Goal: Task Accomplishment & Management: Manage account settings

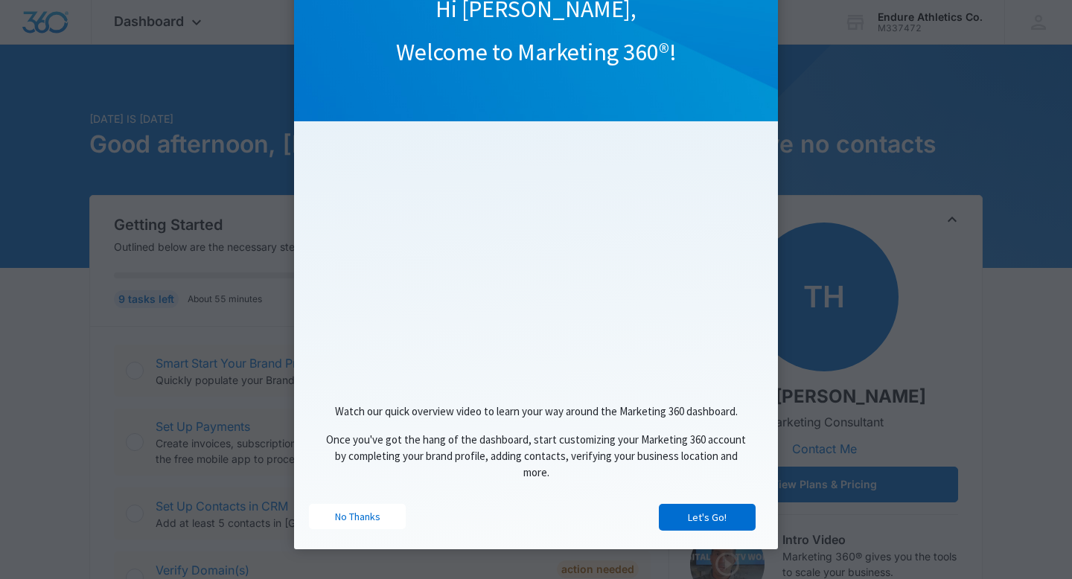
scroll to position [93, 0]
click at [681, 521] on link "Let's Go!" at bounding box center [707, 517] width 97 height 27
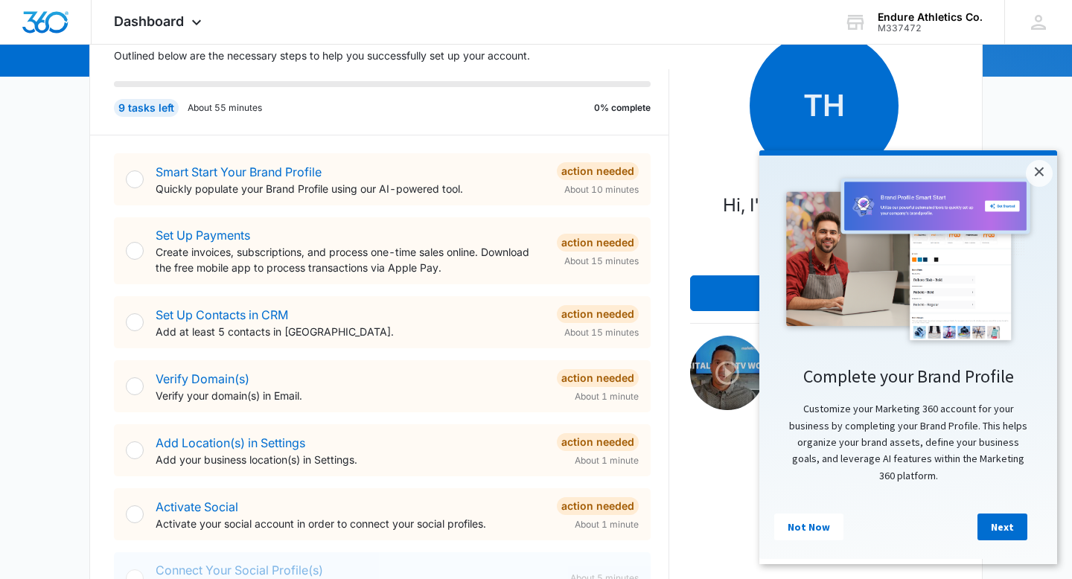
scroll to position [189, 0]
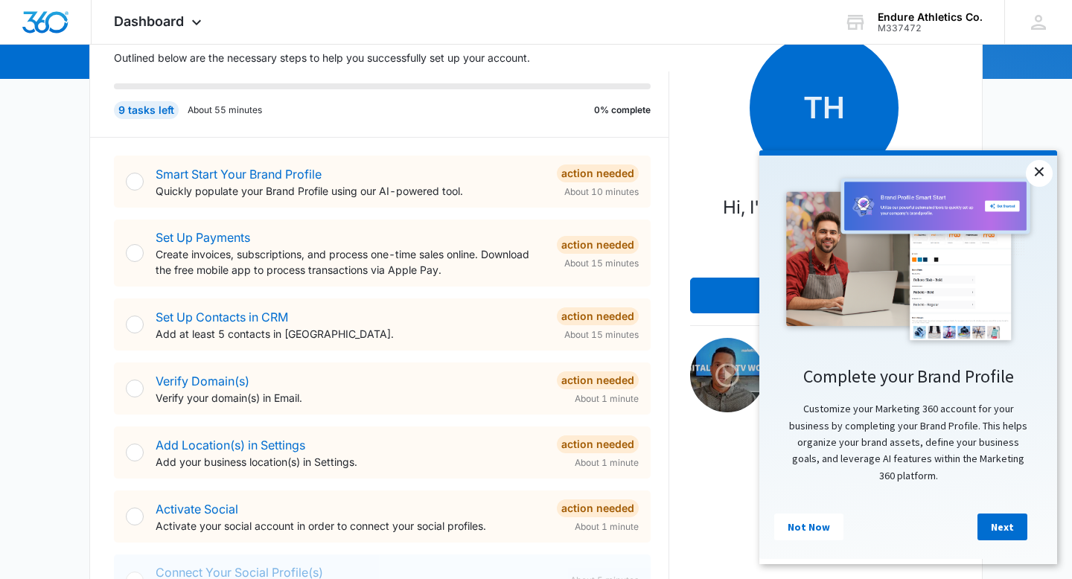
click at [1041, 171] on link "×" at bounding box center [1039, 173] width 27 height 27
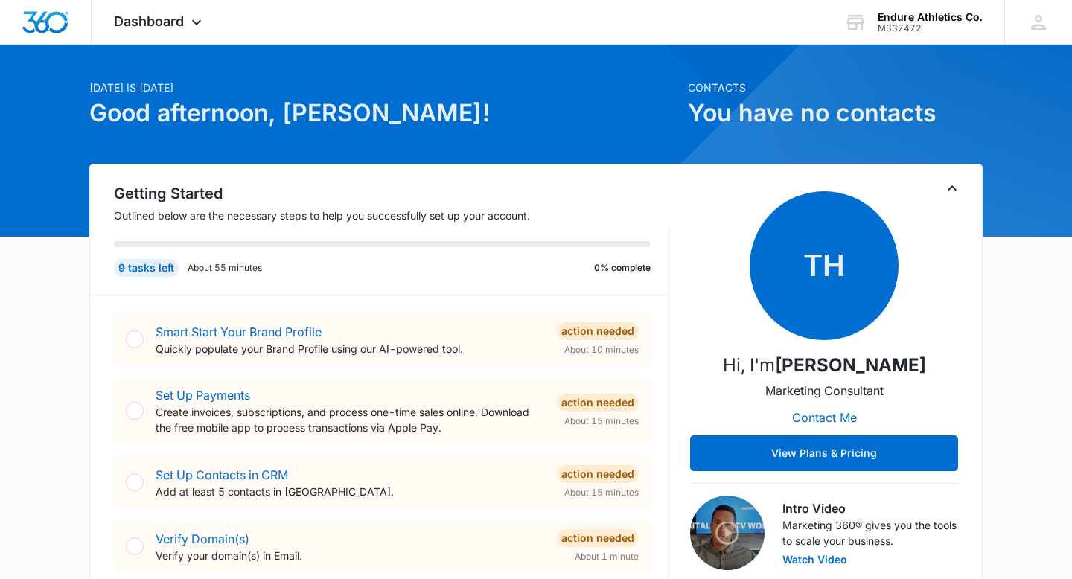
scroll to position [27, 0]
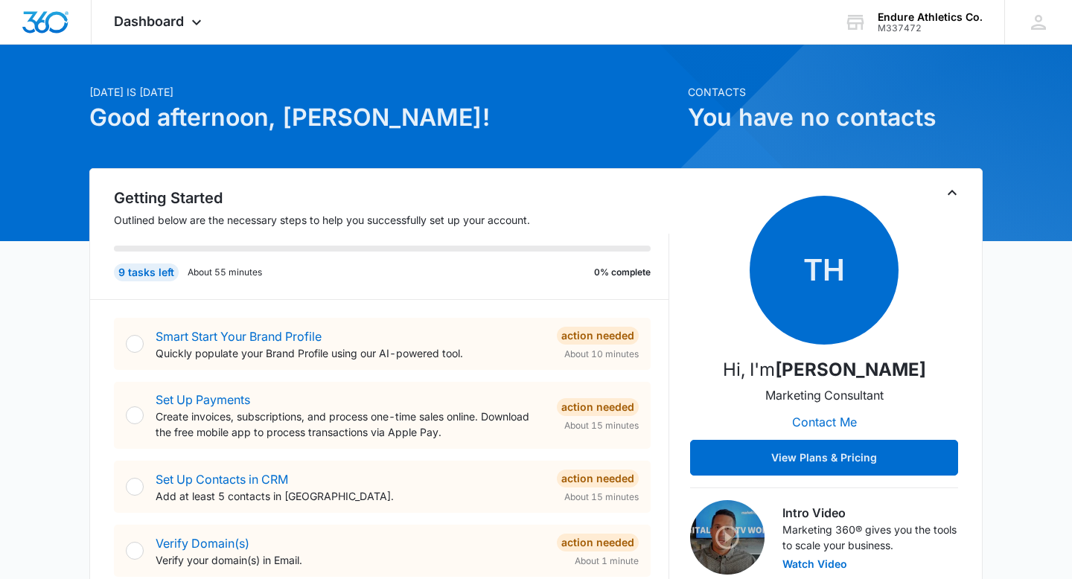
click at [135, 348] on div at bounding box center [135, 344] width 18 height 18
click at [345, 361] on div "Smart Start Your Brand Profile Quickly populate your Brand Profile using our AI…" at bounding box center [382, 344] width 537 height 52
click at [290, 339] on link "Smart Start Your Brand Profile" at bounding box center [239, 336] width 166 height 15
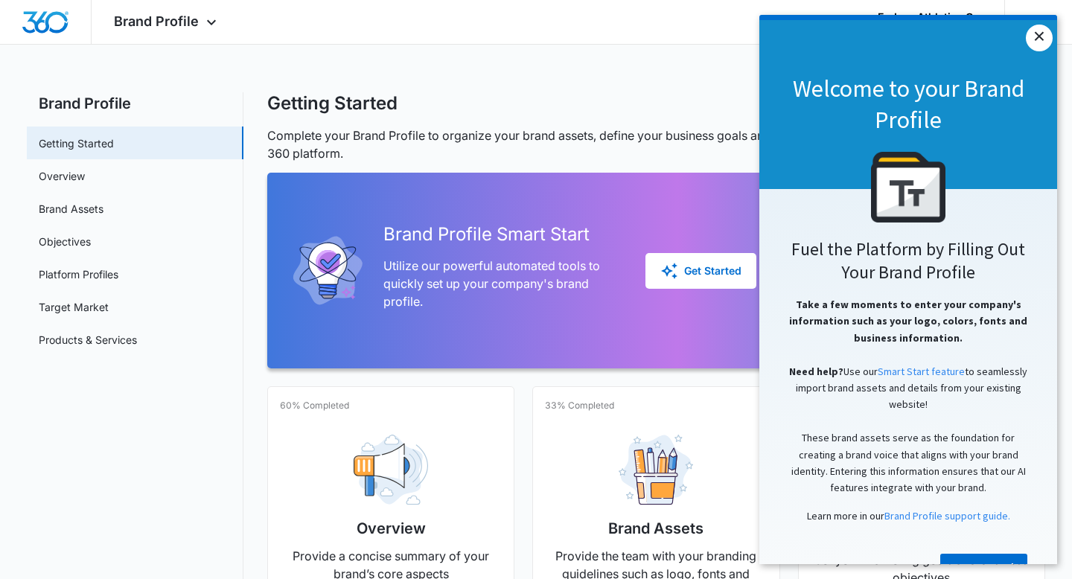
click at [1037, 36] on link "×" at bounding box center [1039, 38] width 27 height 27
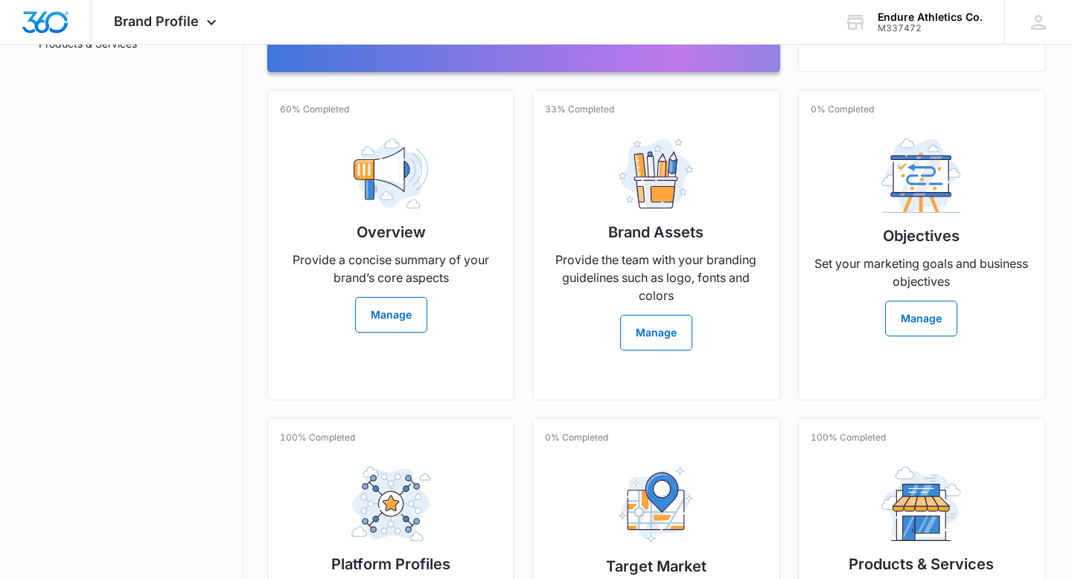
scroll to position [312, 0]
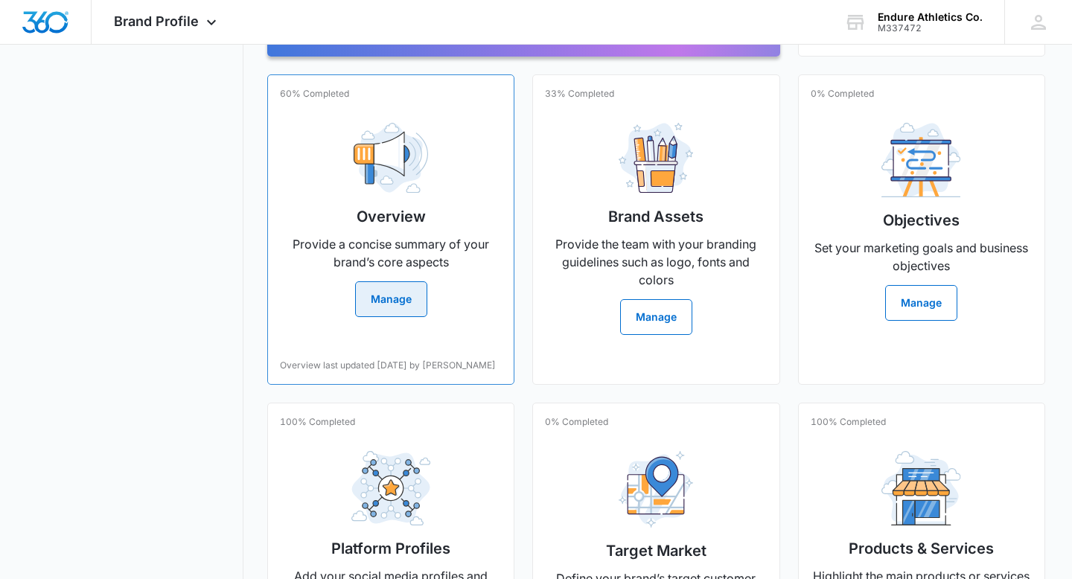
click at [387, 302] on button "Manage" at bounding box center [391, 300] width 72 height 36
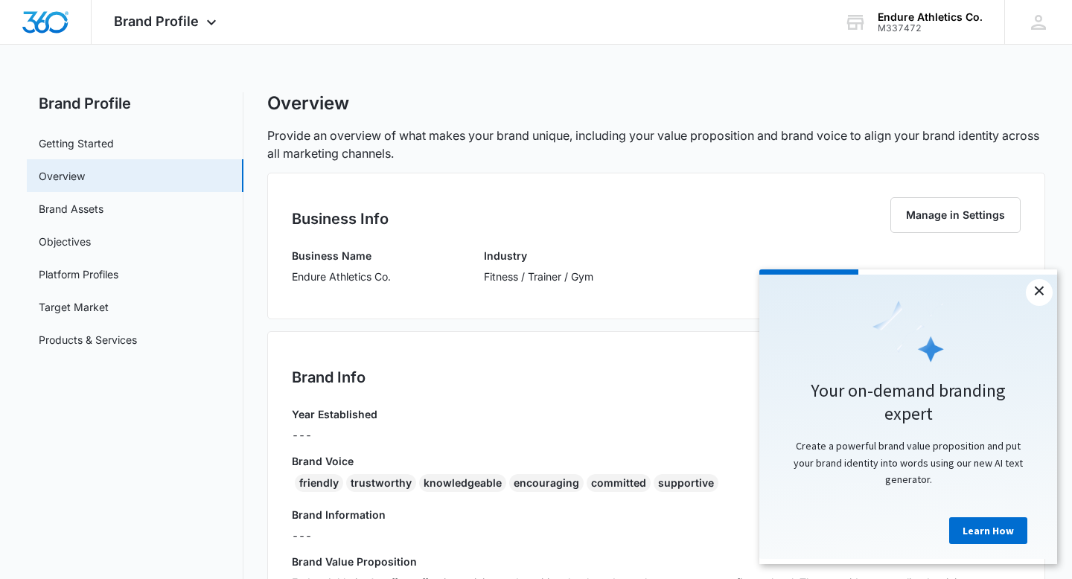
click at [1037, 290] on link "×" at bounding box center [1039, 292] width 27 height 27
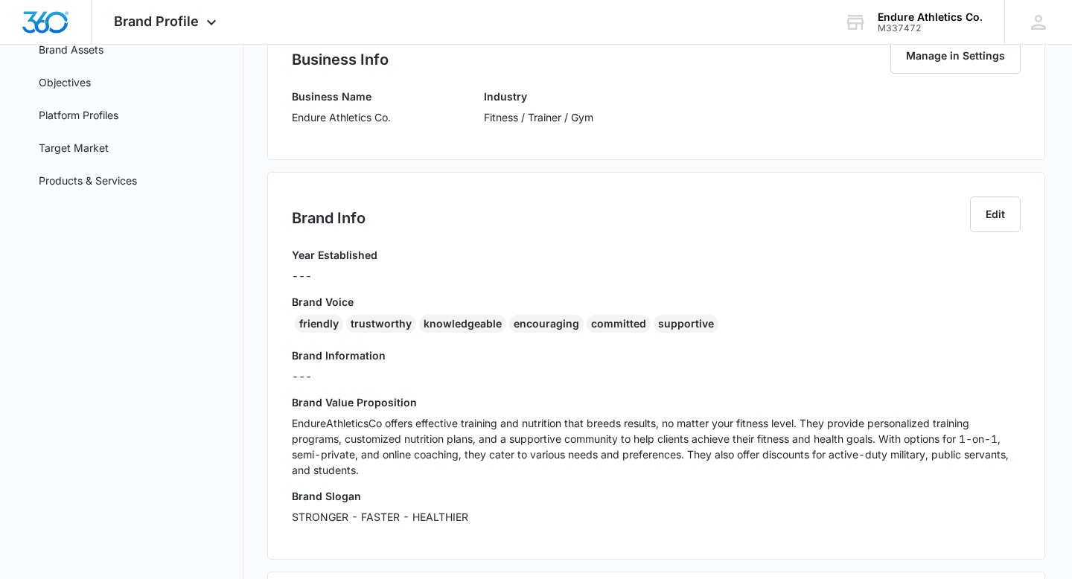
scroll to position [153, 0]
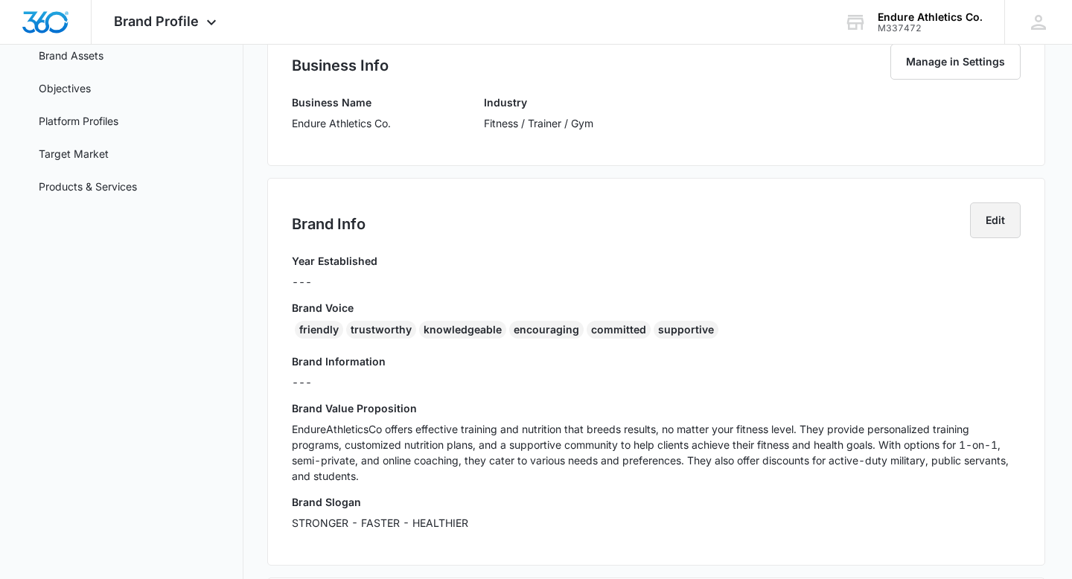
click at [976, 228] on button "Edit" at bounding box center [995, 221] width 51 height 36
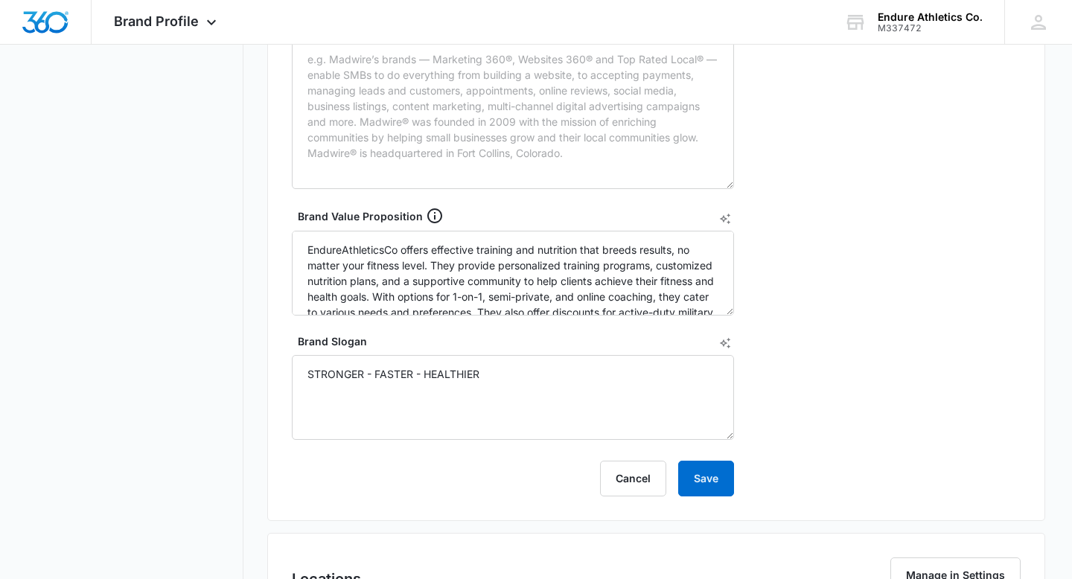
scroll to position [576, 0]
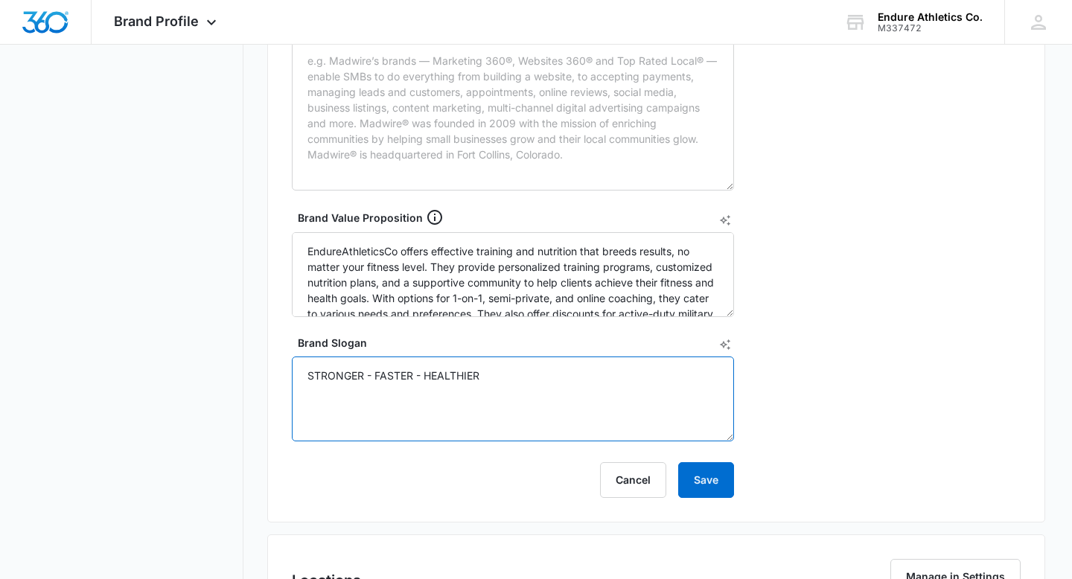
drag, startPoint x: 527, startPoint y: 377, endPoint x: 169, endPoint y: 374, distance: 358.2
click at [169, 374] on div "Brand Profile Getting Started Overview Brand Assets Objectives Platform Profile…" at bounding box center [536, 114] width 1019 height 1194
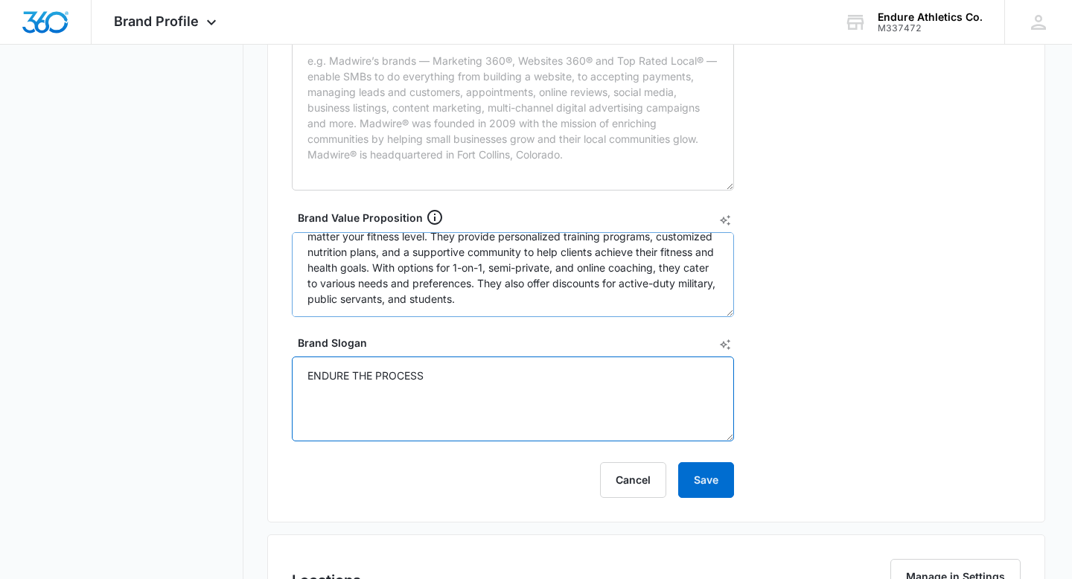
scroll to position [31, 0]
click at [459, 398] on textarea "ENDURE THE PROCESS" at bounding box center [513, 399] width 442 height 85
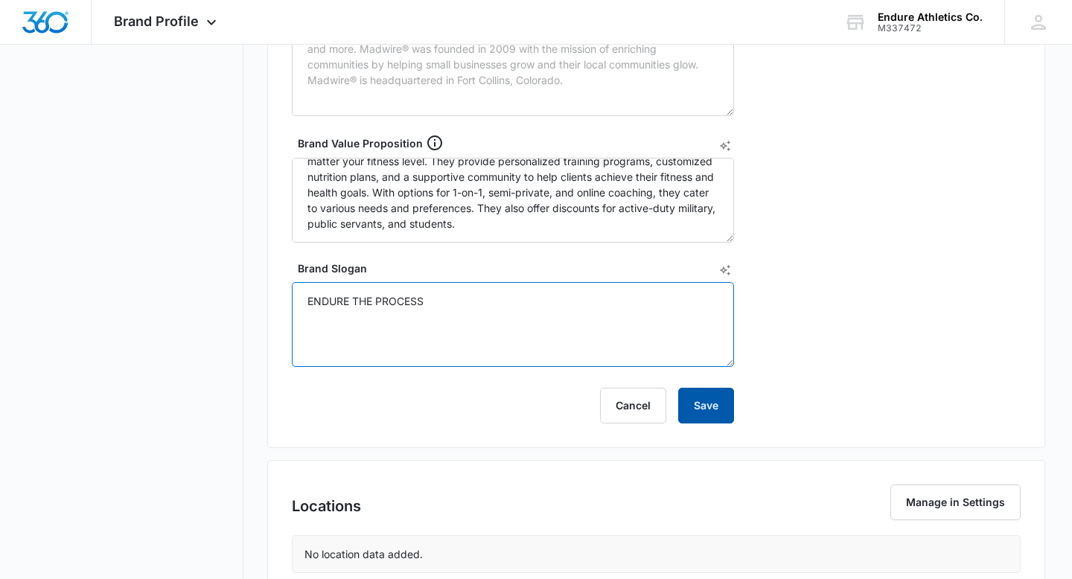
type textarea "ENDURE THE PROCESS"
click at [699, 414] on button "Save" at bounding box center [706, 406] width 56 height 36
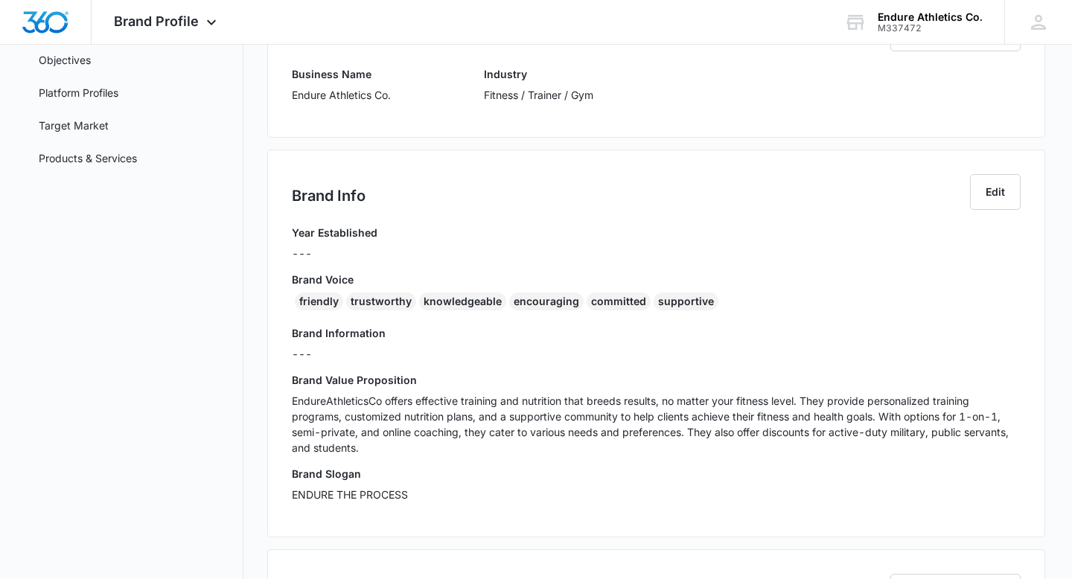
scroll to position [159, 0]
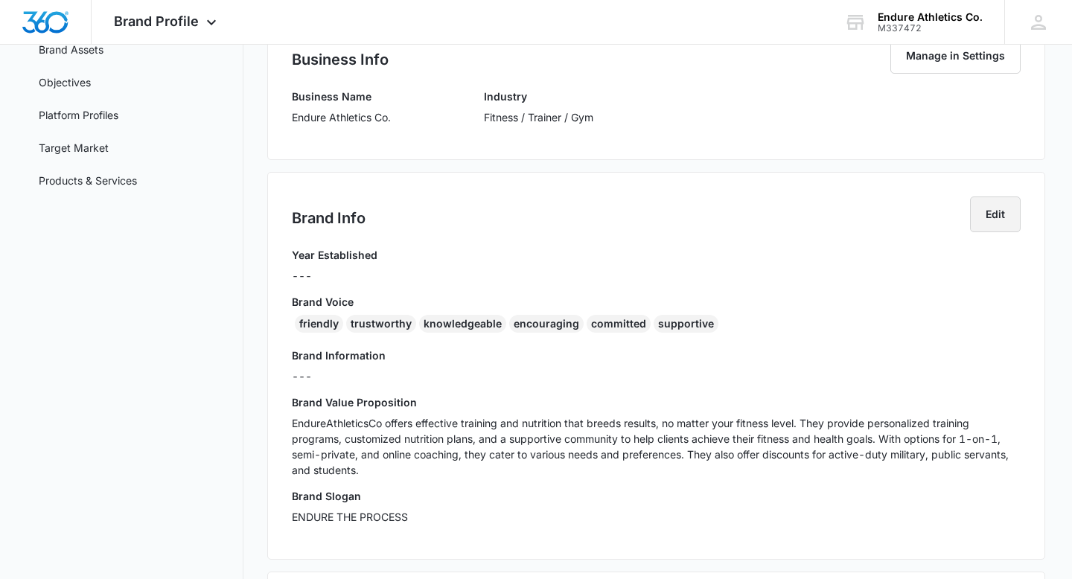
click at [993, 217] on button "Edit" at bounding box center [995, 215] width 51 height 36
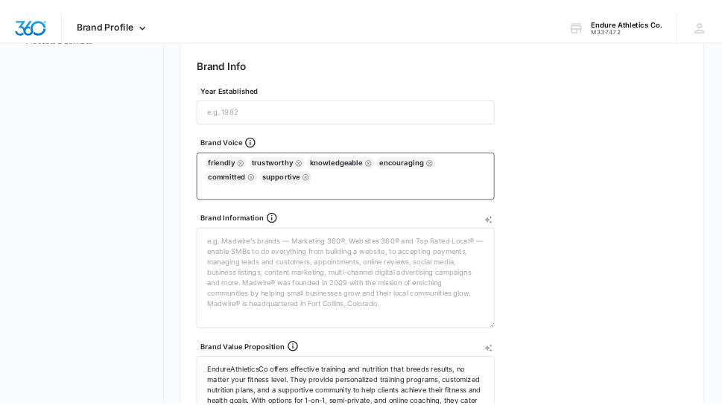
scroll to position [301, 0]
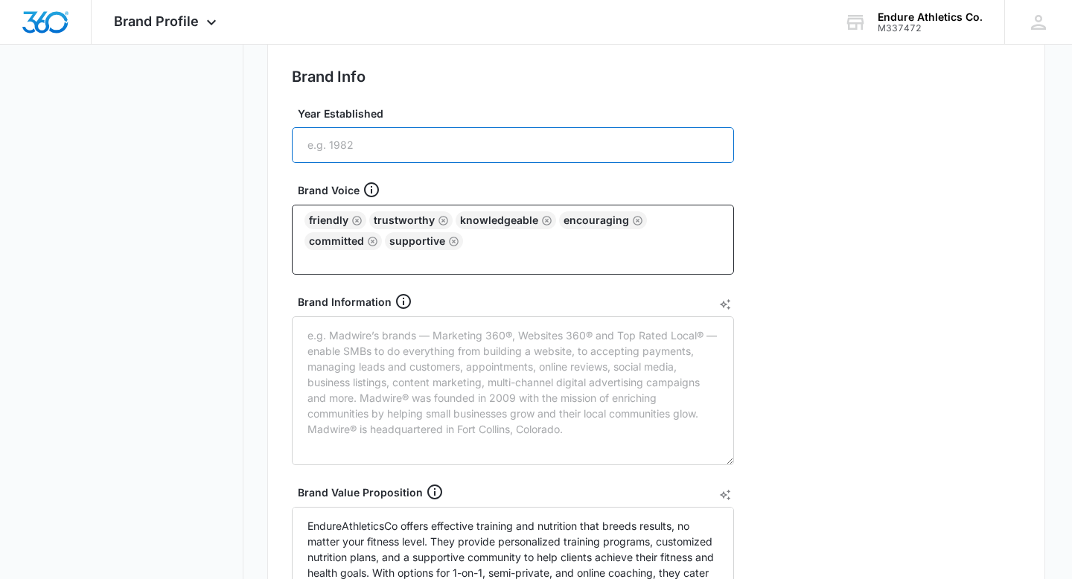
click at [365, 139] on input "Year Established" at bounding box center [513, 145] width 442 height 36
type input "2021"
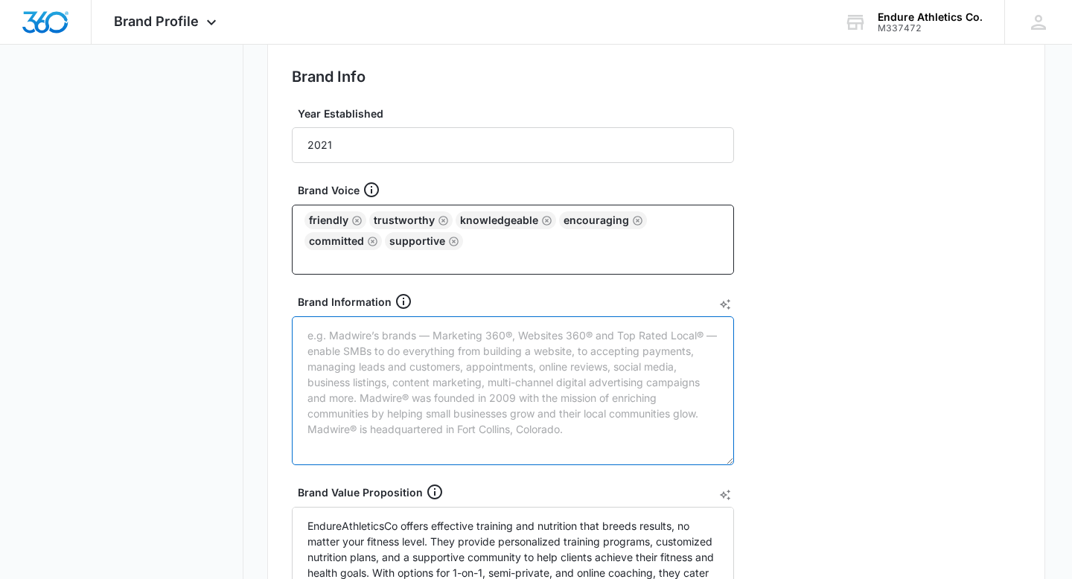
click at [343, 377] on textarea "Brand Information" at bounding box center [513, 391] width 442 height 149
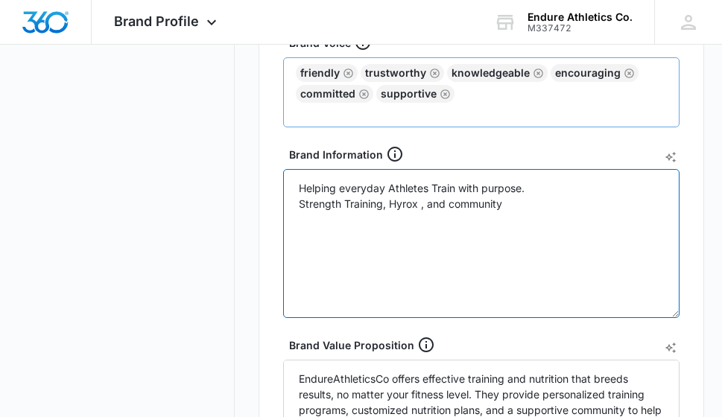
scroll to position [470, 0]
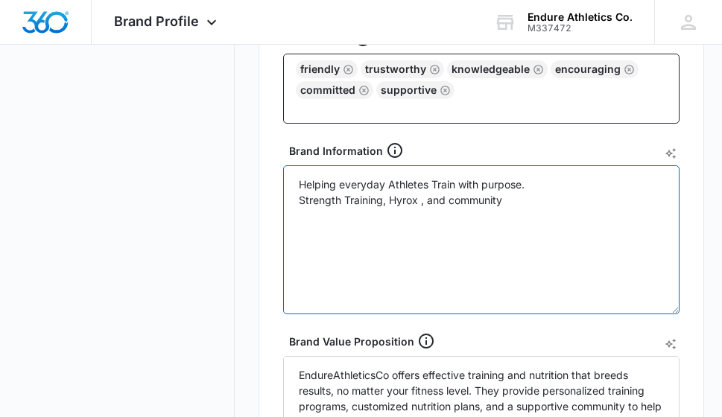
click at [434, 260] on textarea "Helping everyday Athletes Train with purpose. Strength Training, Hyrox , and co…" at bounding box center [481, 239] width 396 height 149
paste textarea "✨ Lor ipsu. Dol Sit Ame. ✨ Cons adipis elits doeius tem inci utla et dolo magn.…"
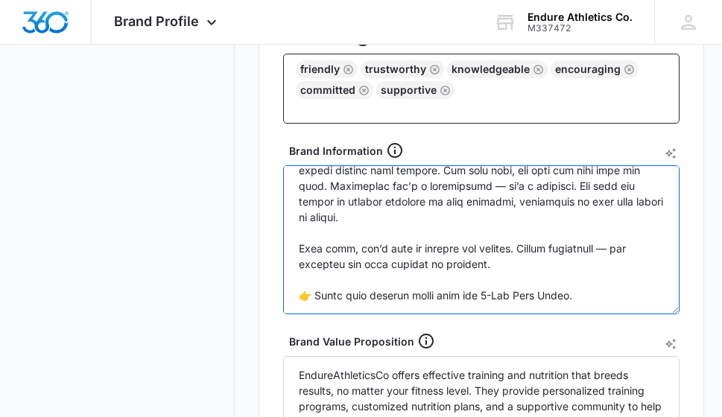
scroll to position [1177, 0]
drag, startPoint x: 570, startPoint y: 293, endPoint x: 290, endPoint y: 279, distance: 281.1
click at [290, 279] on textarea "Brand Information" at bounding box center [481, 239] width 396 height 149
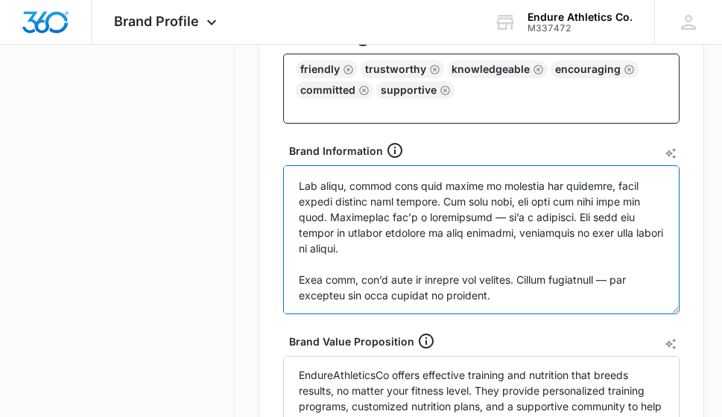
scroll to position [1155, 0]
drag, startPoint x: 492, startPoint y: 282, endPoint x: 296, endPoint y: 264, distance: 196.7
click at [296, 264] on textarea "Brand Information" at bounding box center [481, 239] width 396 height 149
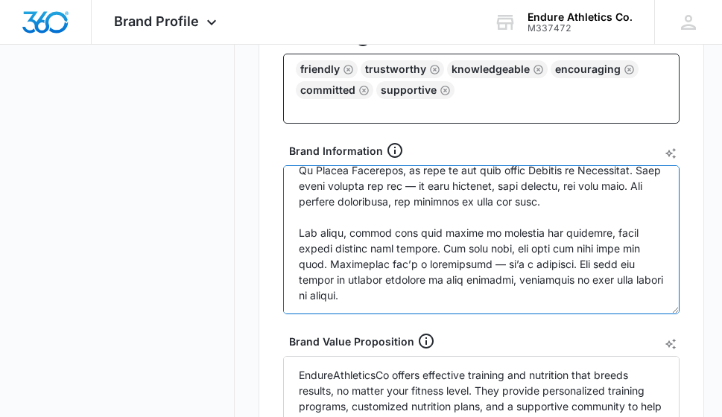
click at [483, 197] on textarea "Brand Information" at bounding box center [481, 239] width 396 height 149
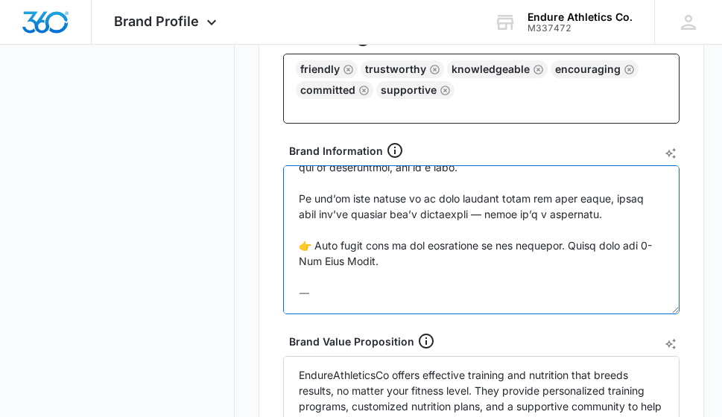
scroll to position [880, 0]
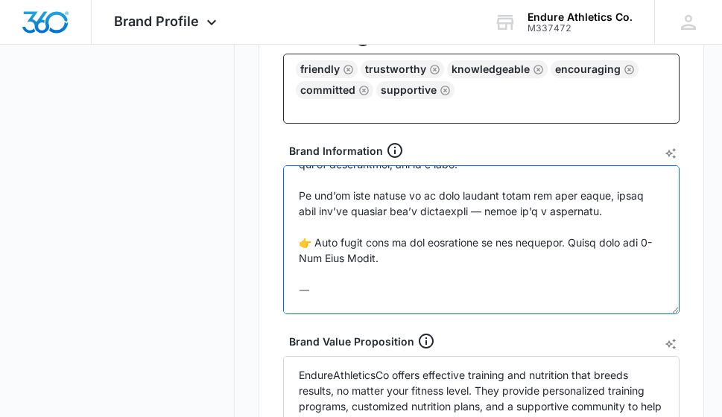
drag, startPoint x: 352, startPoint y: 296, endPoint x: 276, endPoint y: 244, distance: 91.7
click at [276, 244] on div "Brand Info Edit Year Established 2021 Brand Voice friendly trustworthy knowledg…" at bounding box center [480, 262] width 445 height 767
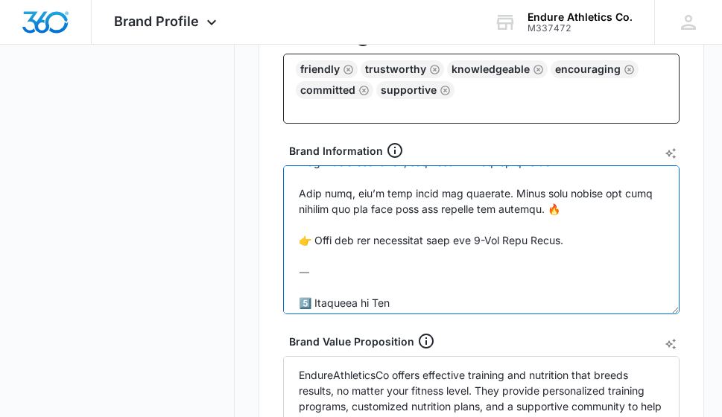
scroll to position [567, 0]
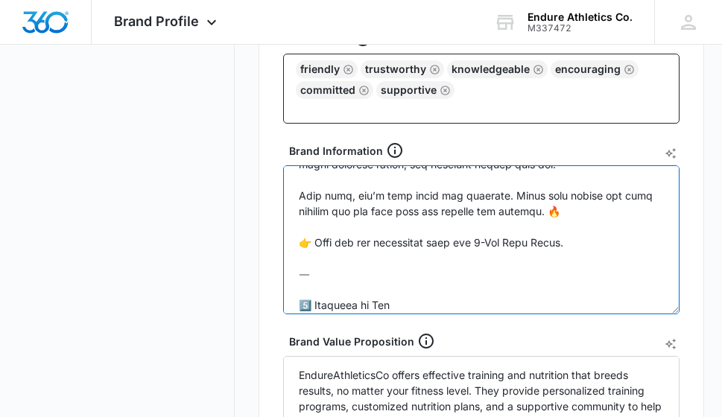
click at [366, 276] on textarea "Brand Information" at bounding box center [481, 239] width 396 height 149
drag, startPoint x: 366, startPoint y: 276, endPoint x: 292, endPoint y: 244, distance: 80.8
click at [292, 244] on textarea "Brand Information" at bounding box center [481, 239] width 396 height 149
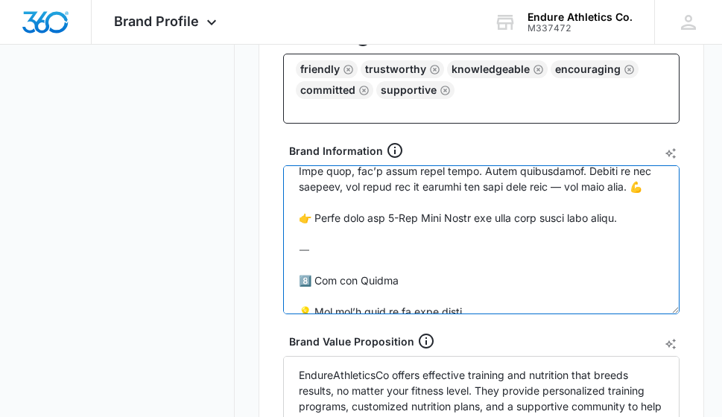
scroll to position [265, 0]
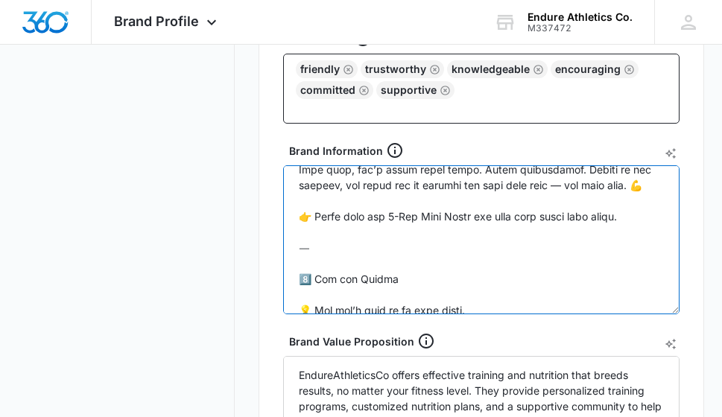
drag, startPoint x: 330, startPoint y: 256, endPoint x: 292, endPoint y: 233, distance: 44.4
click at [292, 233] on textarea "Brand Information" at bounding box center [481, 239] width 396 height 149
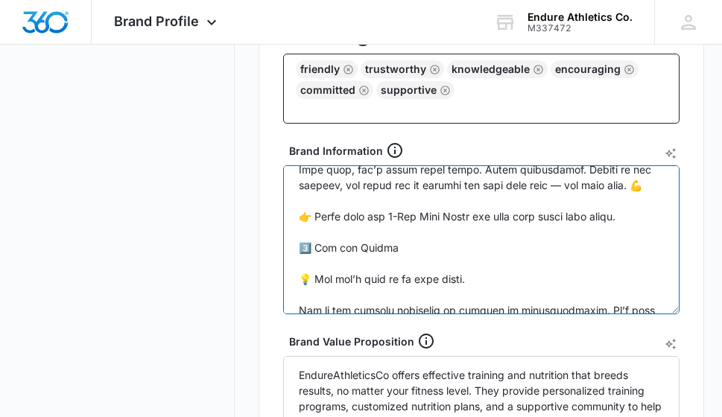
drag, startPoint x: 627, startPoint y: 219, endPoint x: 287, endPoint y: 214, distance: 339.6
click at [287, 214] on textarea "Brand Information" at bounding box center [481, 239] width 396 height 149
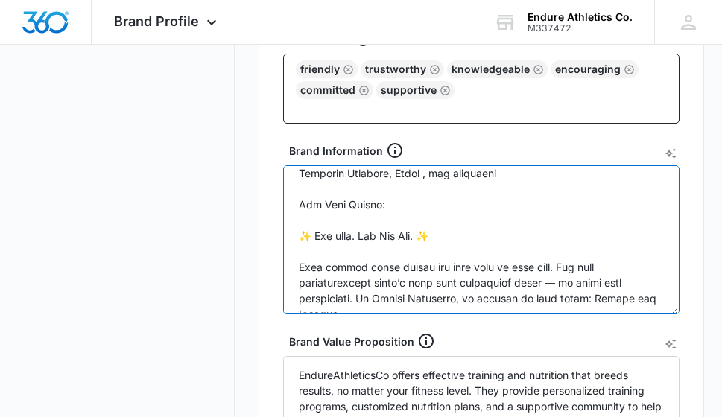
scroll to position [0, 0]
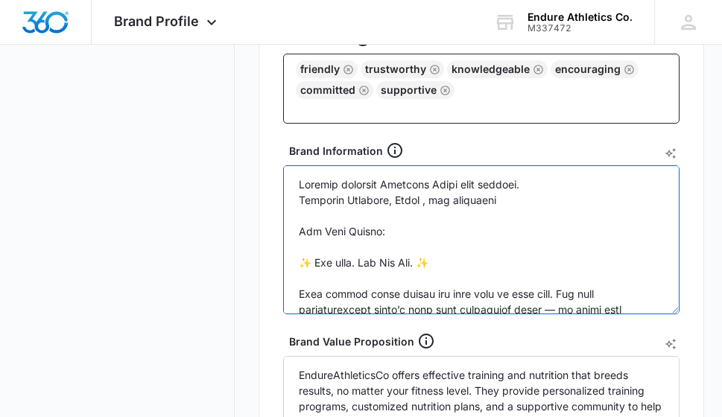
click at [294, 262] on textarea "Brand Information" at bounding box center [481, 239] width 396 height 149
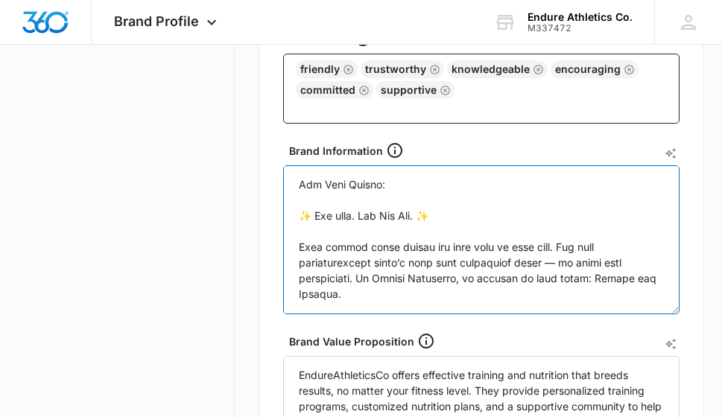
scroll to position [42, 0]
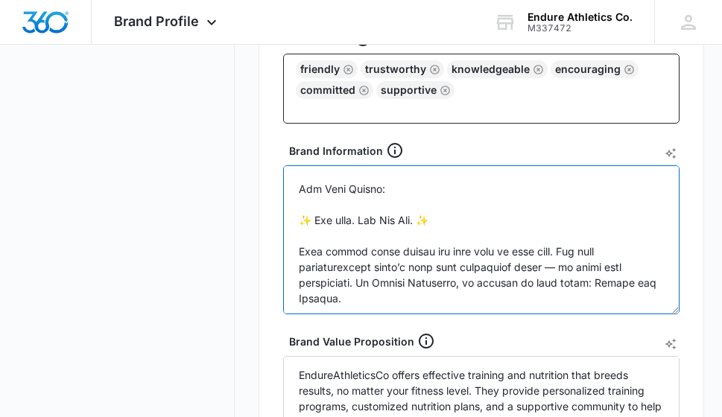
click at [305, 220] on textarea "Brand Information" at bounding box center [481, 239] width 396 height 149
drag, startPoint x: 457, startPoint y: 214, endPoint x: 301, endPoint y: 223, distance: 156.0
click at [301, 223] on textarea "Brand Information" at bounding box center [481, 239] width 396 height 149
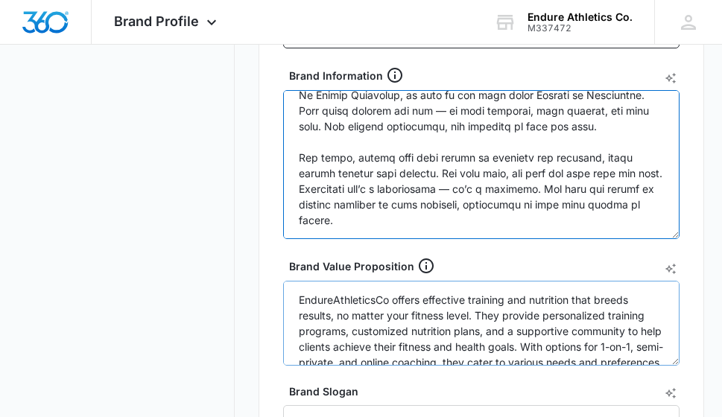
scroll to position [539, 0]
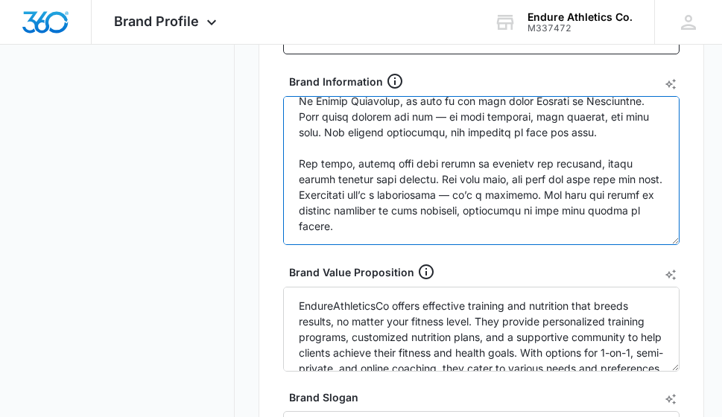
click at [432, 210] on textarea "Brand Information" at bounding box center [481, 170] width 396 height 149
paste textarea "Loremi Dolorsita Co. Adipi Elits 7. Doe tem in utlabor etdolorem ali eni adm? •…"
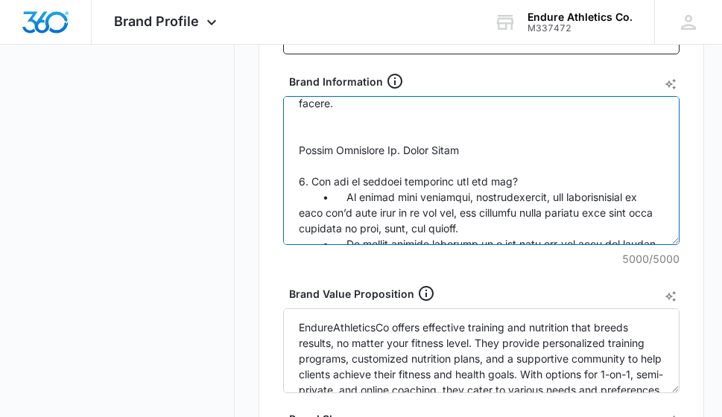
scroll to position [1012, 0]
drag, startPoint x: 482, startPoint y: 162, endPoint x: 294, endPoint y: 165, distance: 187.7
click at [294, 165] on textarea "Brand Information" at bounding box center [481, 170] width 396 height 149
click at [512, 175] on textarea "Brand Information" at bounding box center [481, 170] width 396 height 149
click at [487, 168] on textarea "Brand Information" at bounding box center [481, 170] width 396 height 149
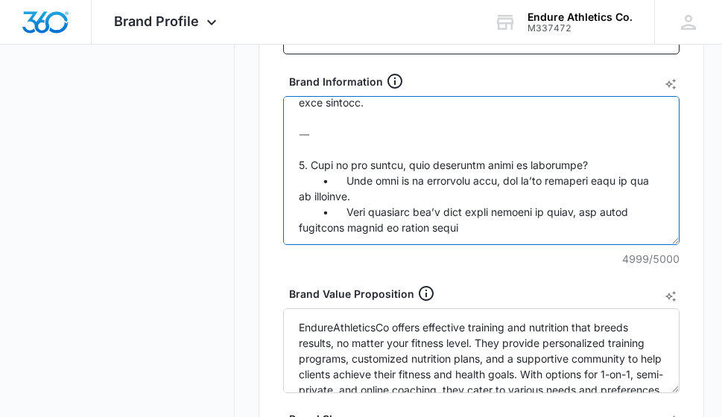
scroll to position [1935, 0]
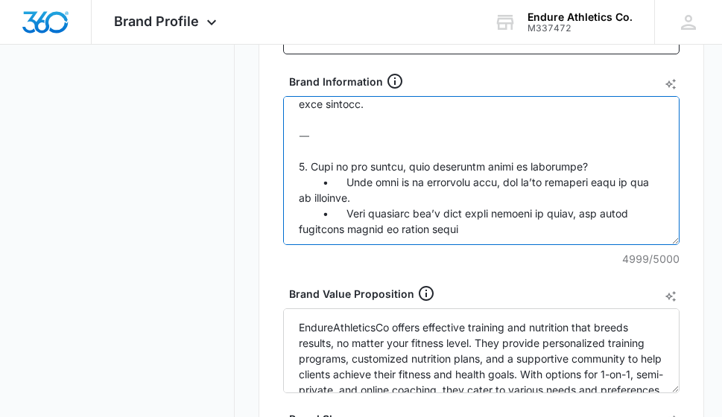
click at [372, 168] on textarea "Brand Information" at bounding box center [481, 170] width 396 height 149
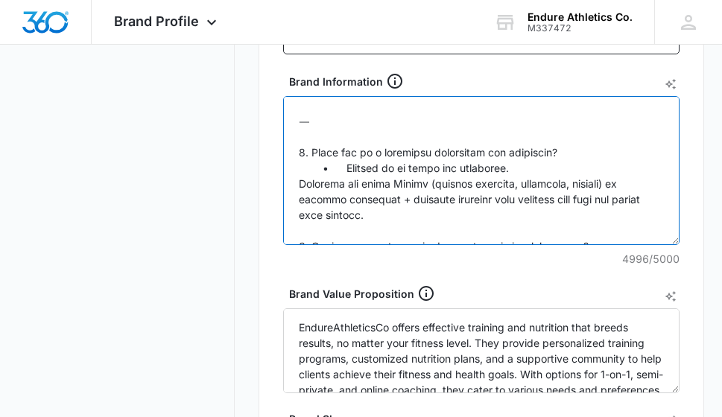
scroll to position [1810, 0]
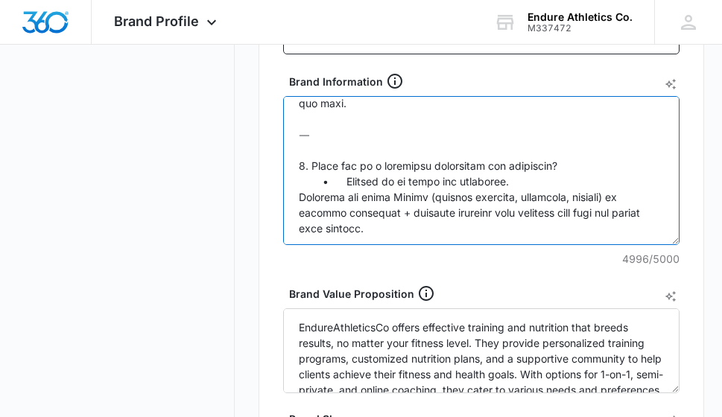
click at [301, 182] on textarea "Brand Information" at bounding box center [481, 170] width 396 height 149
drag, startPoint x: 325, startPoint y: 170, endPoint x: 284, endPoint y: 165, distance: 41.2
click at [284, 165] on textarea "Brand Information" at bounding box center [481, 170] width 396 height 149
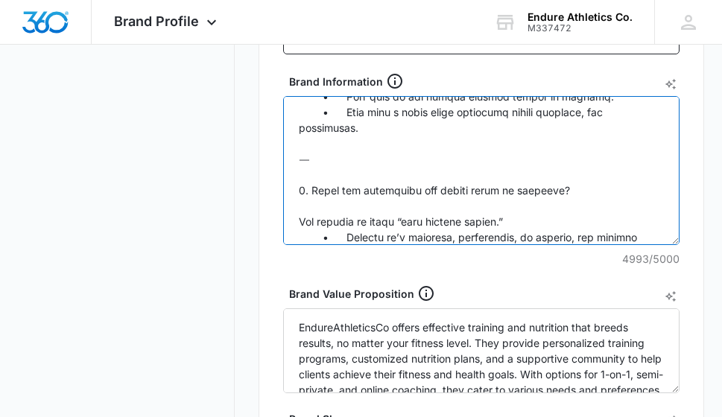
scroll to position [1656, 0]
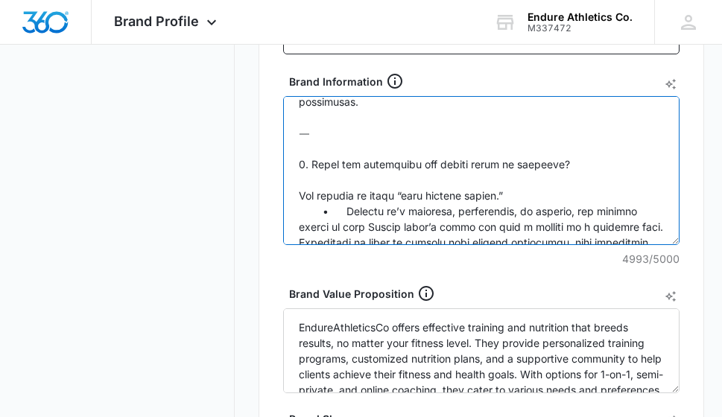
click at [337, 166] on textarea "Brand Information" at bounding box center [481, 170] width 396 height 149
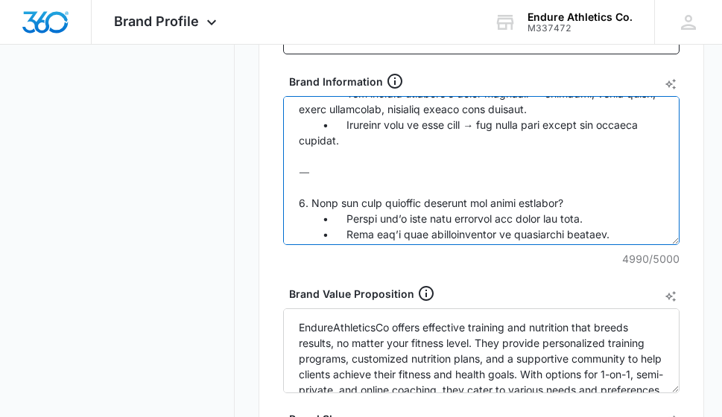
scroll to position [1444, 0]
click at [331, 211] on textarea "Brand Information" at bounding box center [481, 170] width 396 height 149
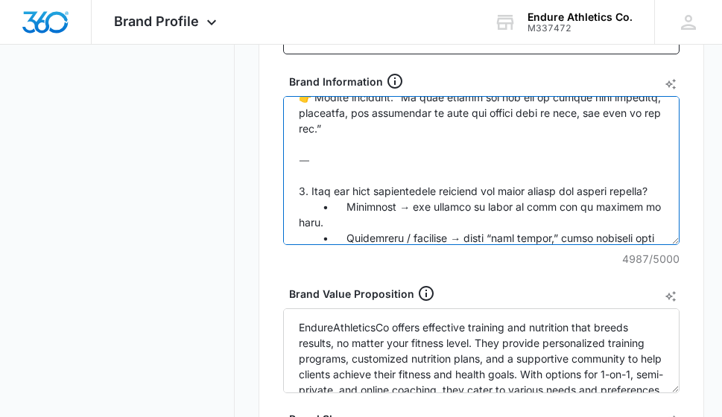
scroll to position [1233, 0]
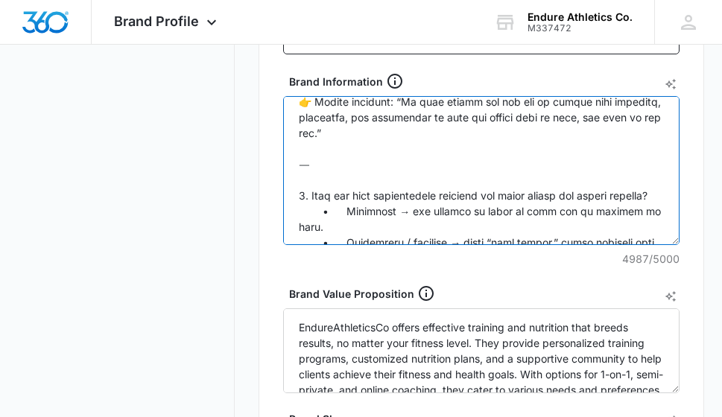
click at [326, 199] on textarea "Brand Information" at bounding box center [481, 170] width 396 height 149
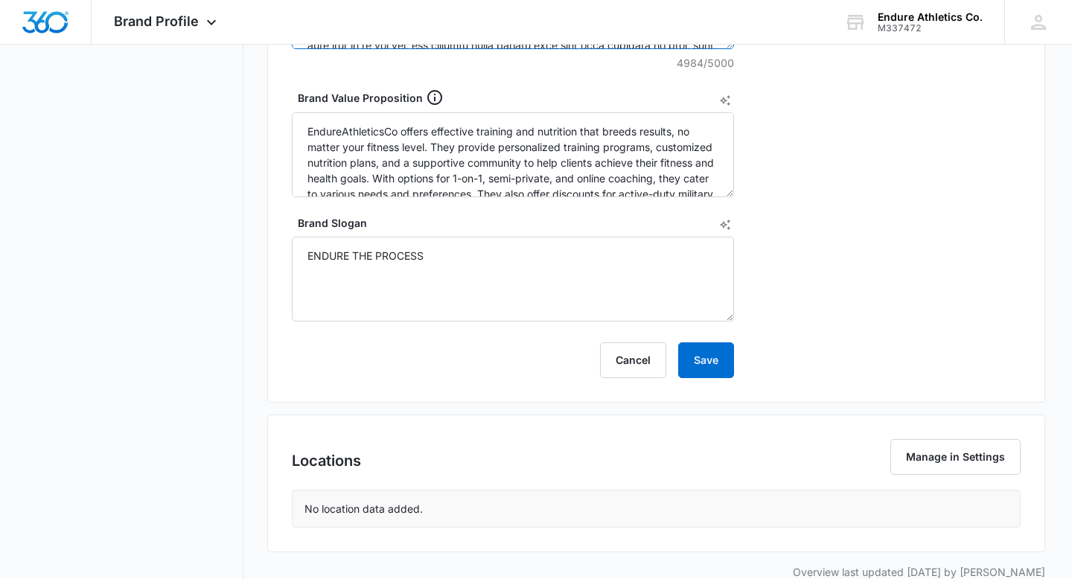
scroll to position [746, 0]
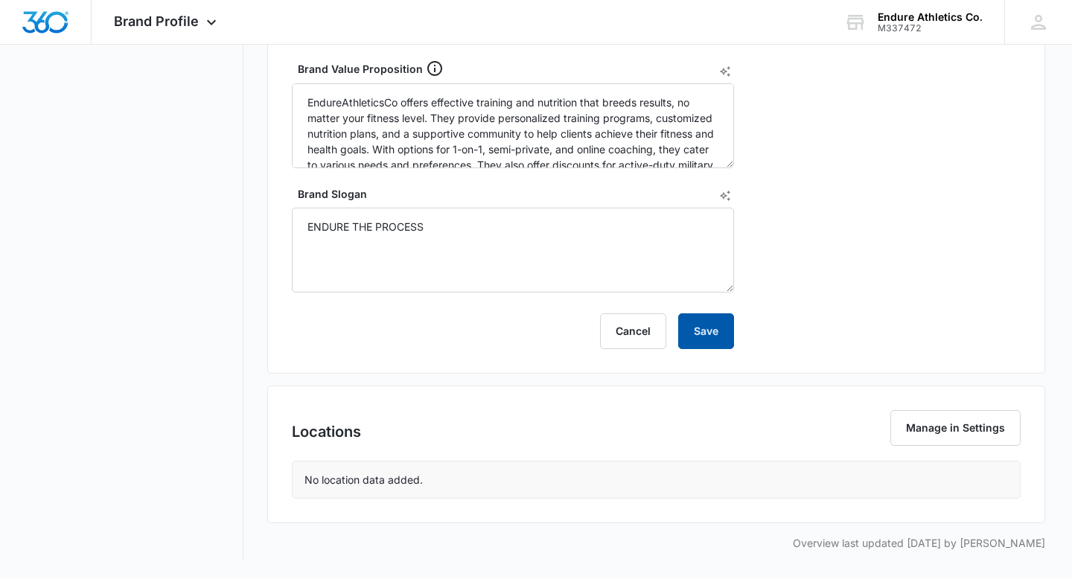
type textarea "Loremip dolorsit Ametcons Adipi elit seddoei. Temporin Utlabore, Etdol , mag al…"
click at [705, 324] on button "Save" at bounding box center [706, 332] width 56 height 36
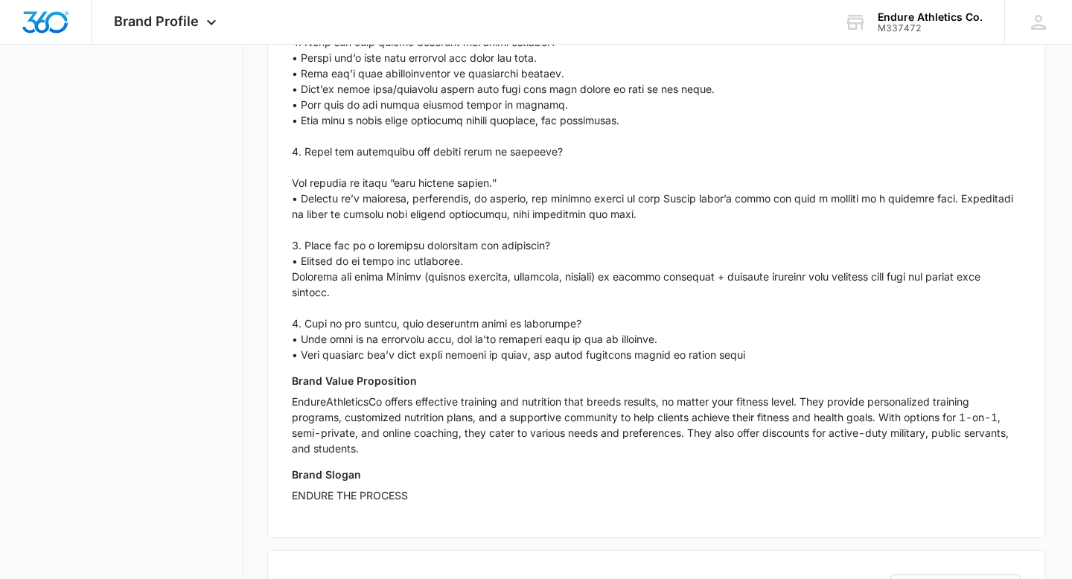
scroll to position [1737, 0]
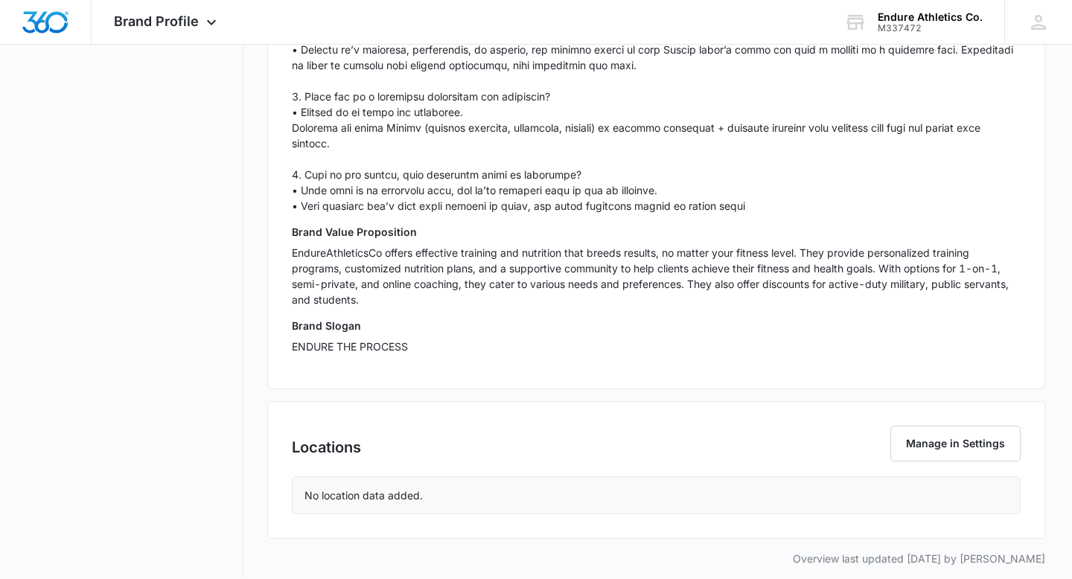
click at [944, 410] on div "Locations Manage in Settings No location data added." at bounding box center [656, 470] width 778 height 138
click at [942, 426] on button "Manage in Settings" at bounding box center [956, 444] width 130 height 36
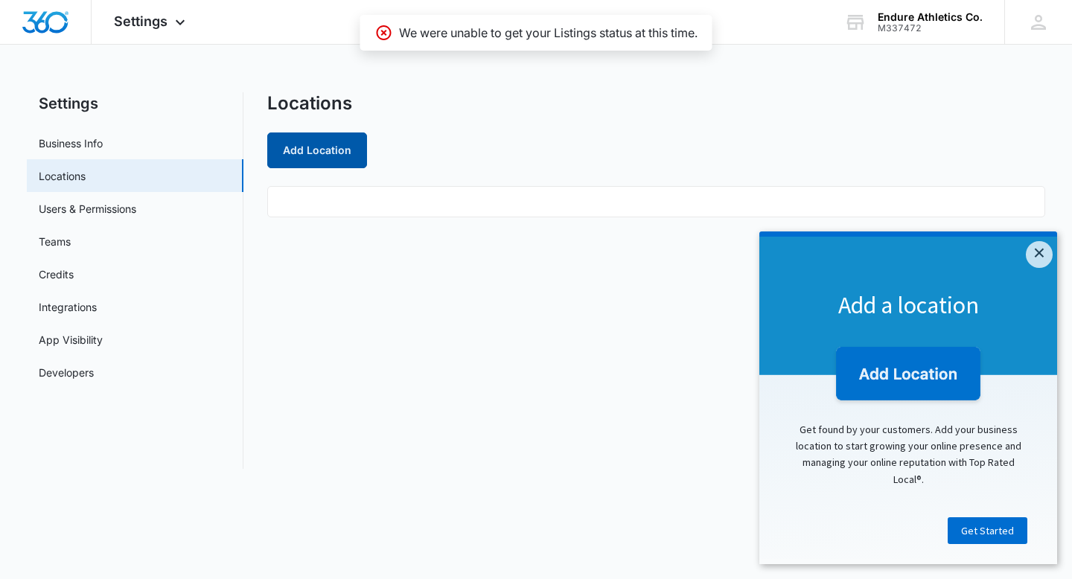
click at [338, 150] on button "Add Location" at bounding box center [317, 151] width 100 height 36
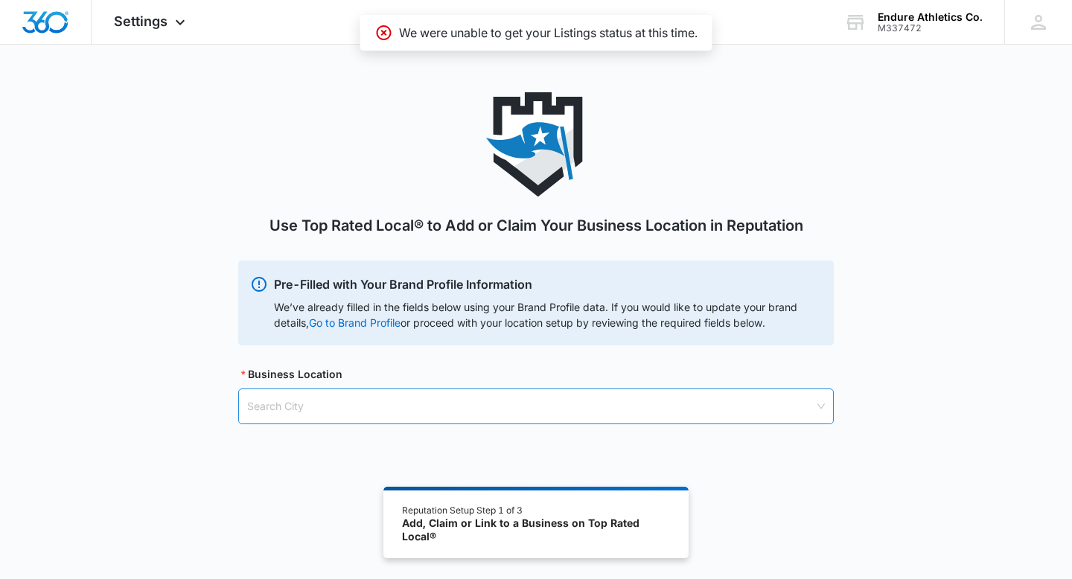
click at [439, 410] on input "search" at bounding box center [530, 407] width 567 height 34
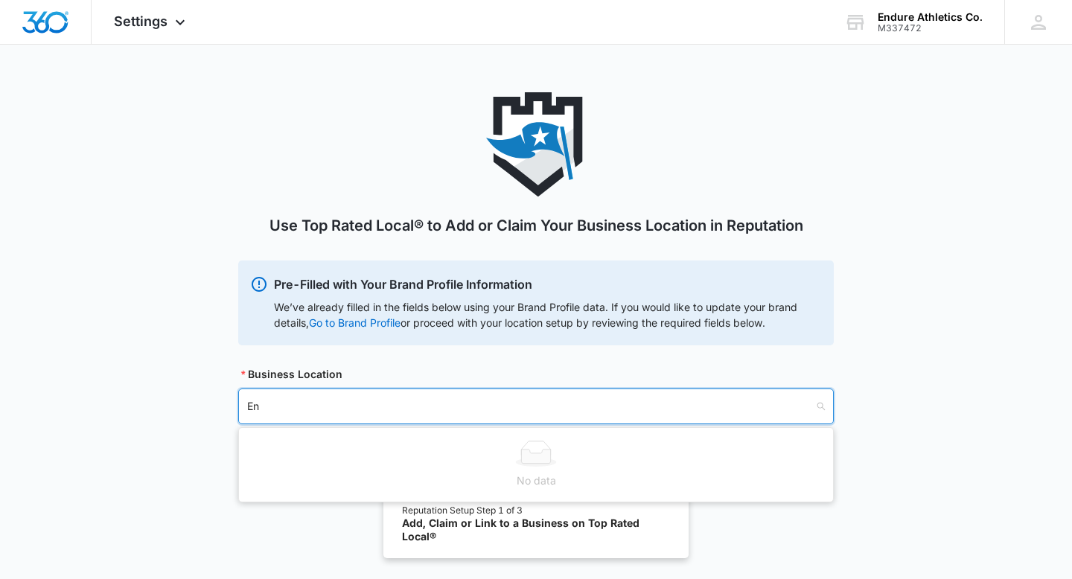
type input "E"
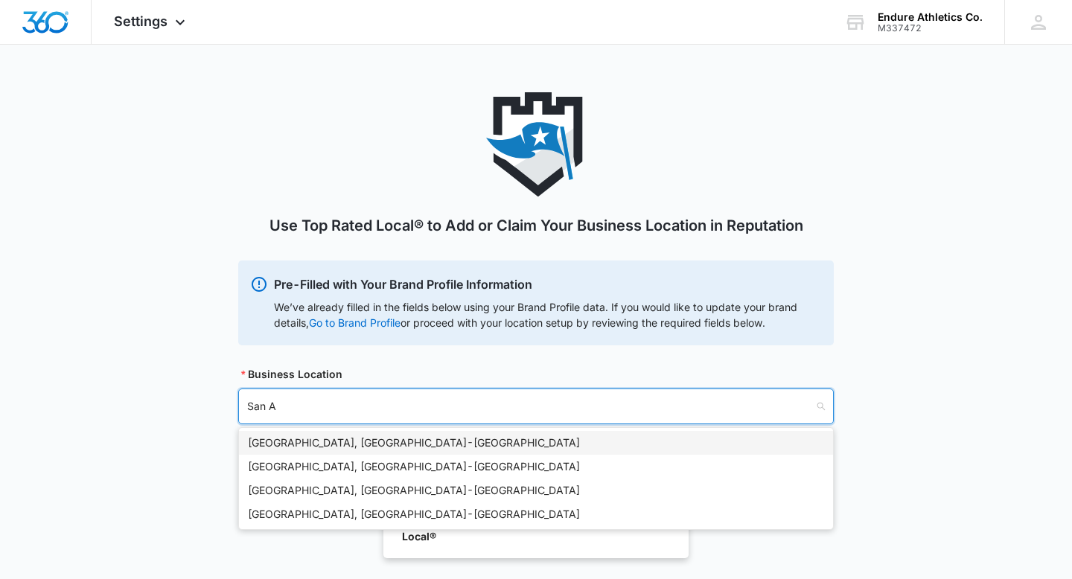
type input "San An"
click at [414, 443] on div "[GEOGRAPHIC_DATA], [GEOGRAPHIC_DATA] - [GEOGRAPHIC_DATA]" at bounding box center [536, 443] width 576 height 16
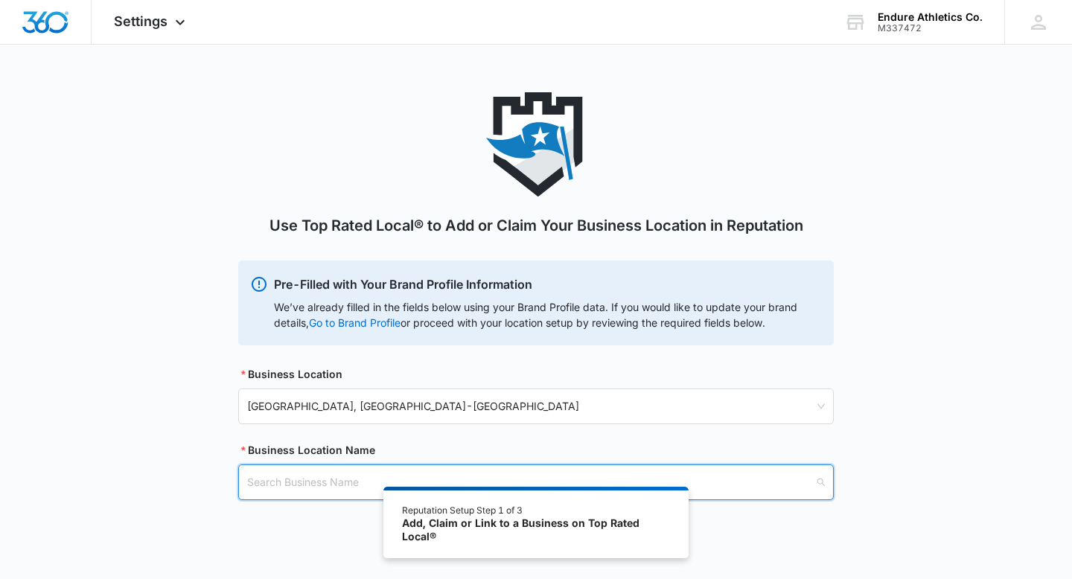
click at [313, 495] on input "search" at bounding box center [530, 482] width 567 height 34
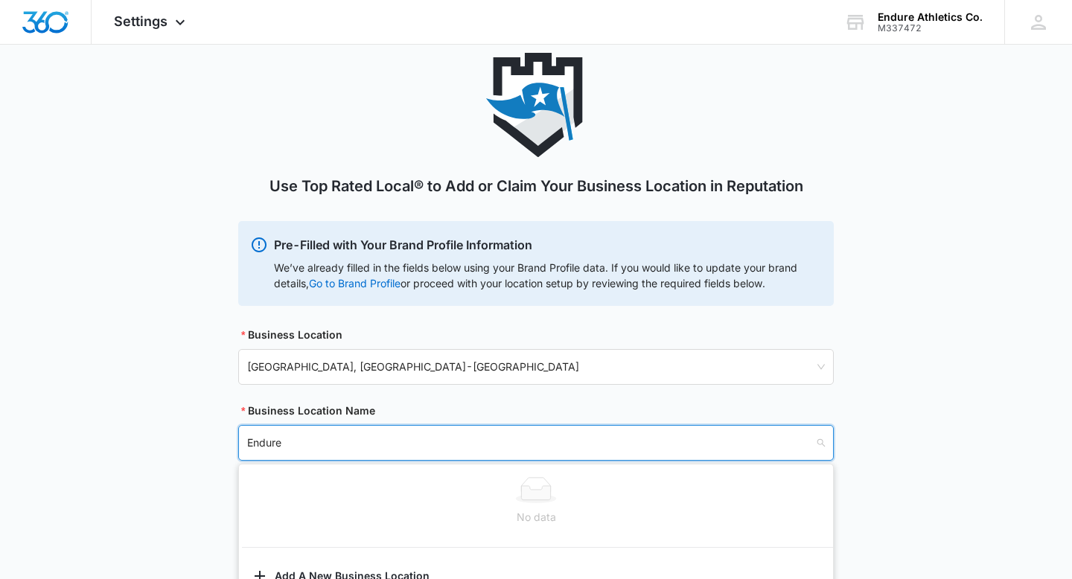
scroll to position [82, 0]
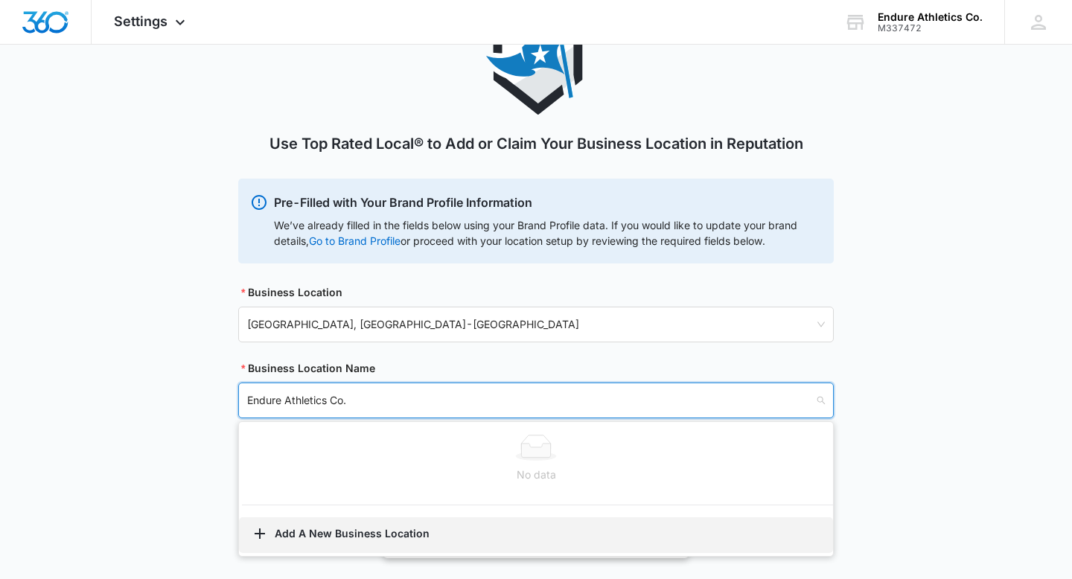
type input "Endure Athletics Co."
click at [274, 541] on button "Add A New Business Location" at bounding box center [536, 536] width 594 height 36
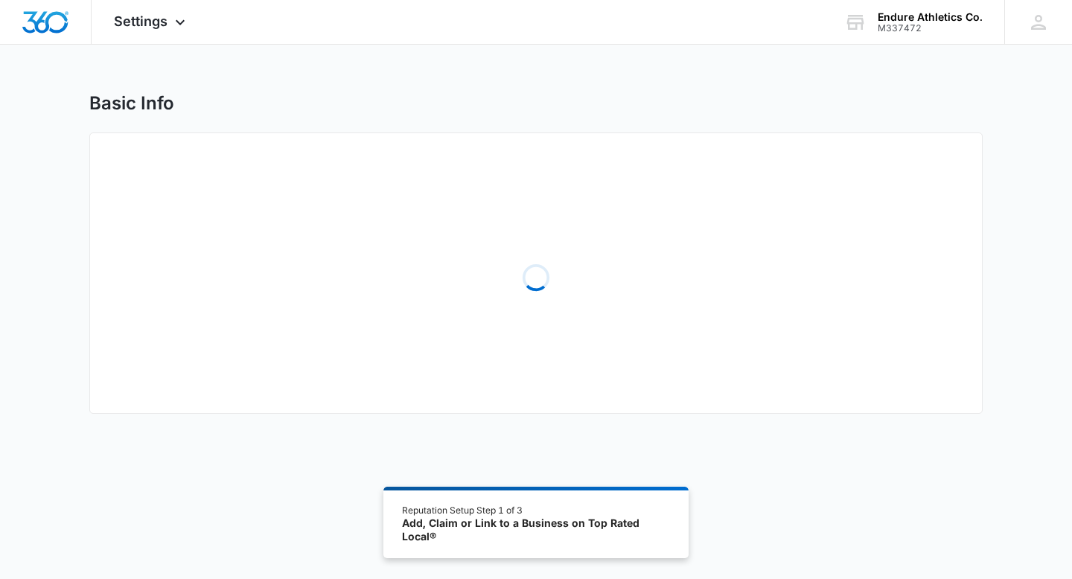
select select "[US_STATE]"
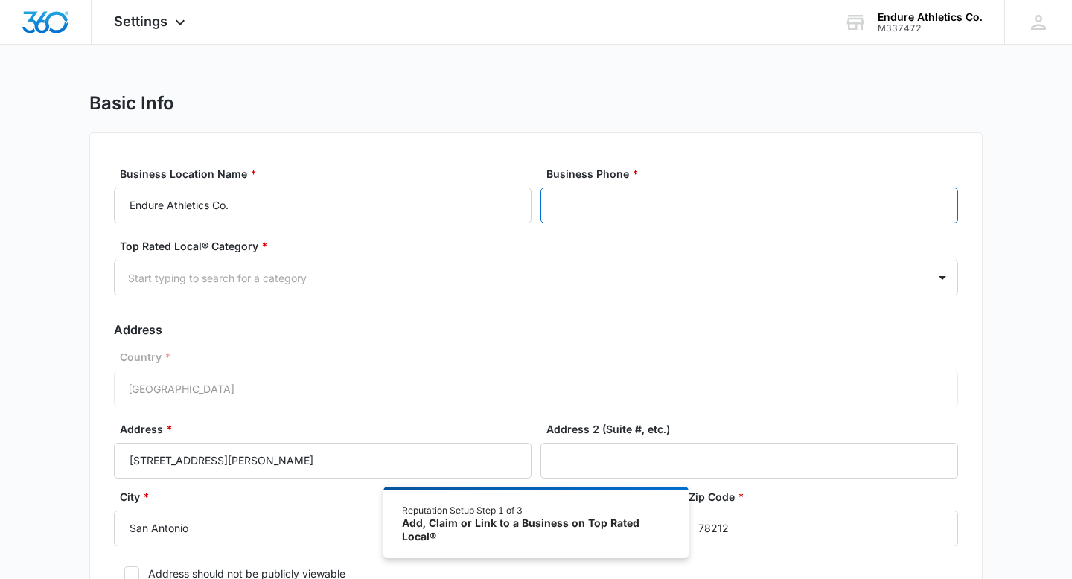
click at [638, 202] on input "Business Phone *" at bounding box center [750, 206] width 418 height 36
type input "[PHONE_NUMBER]"
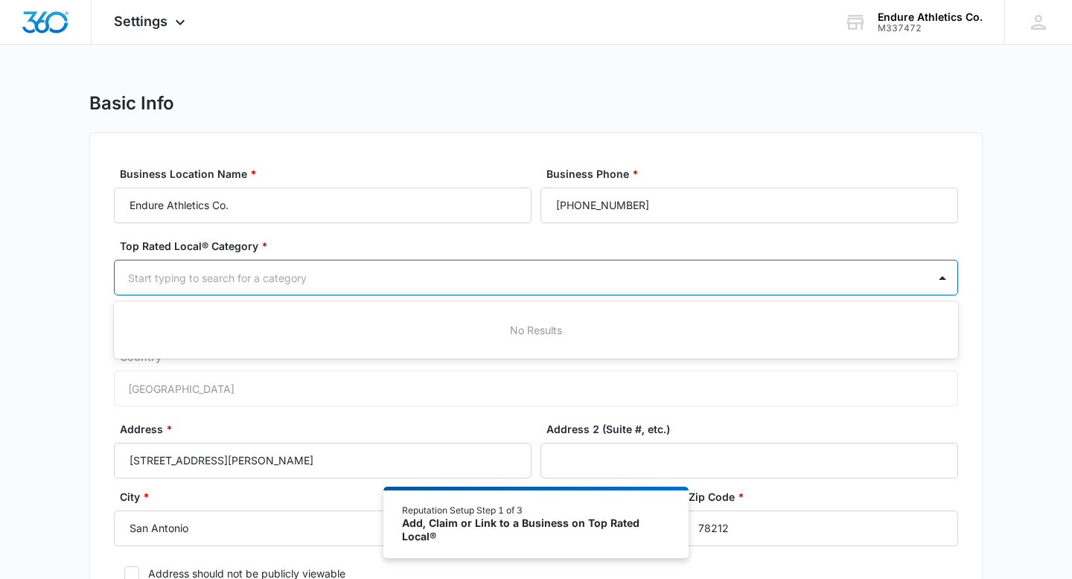
click at [465, 277] on div at bounding box center [518, 278] width 780 height 19
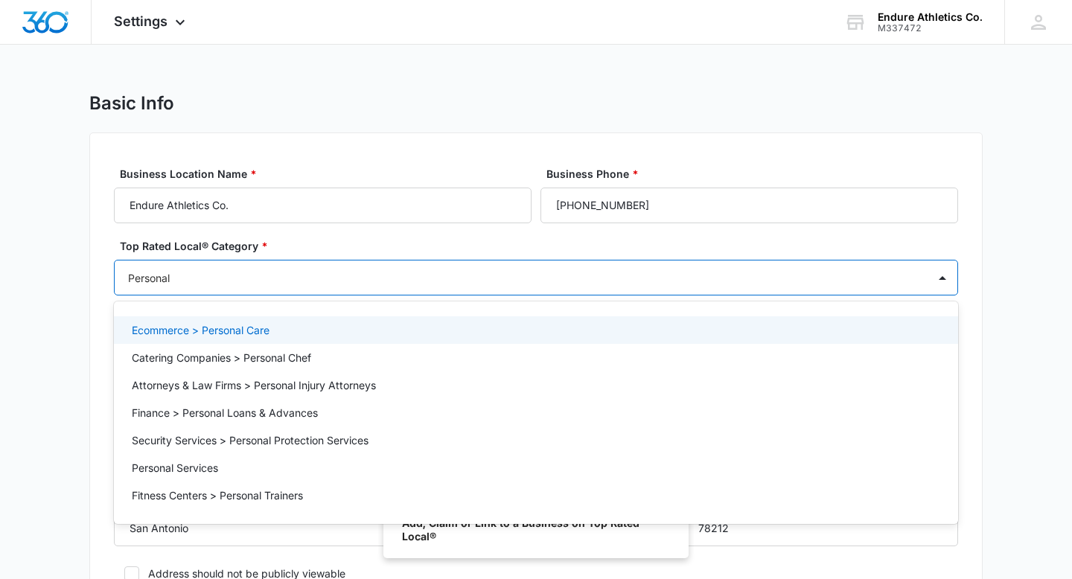
type input "Personal"
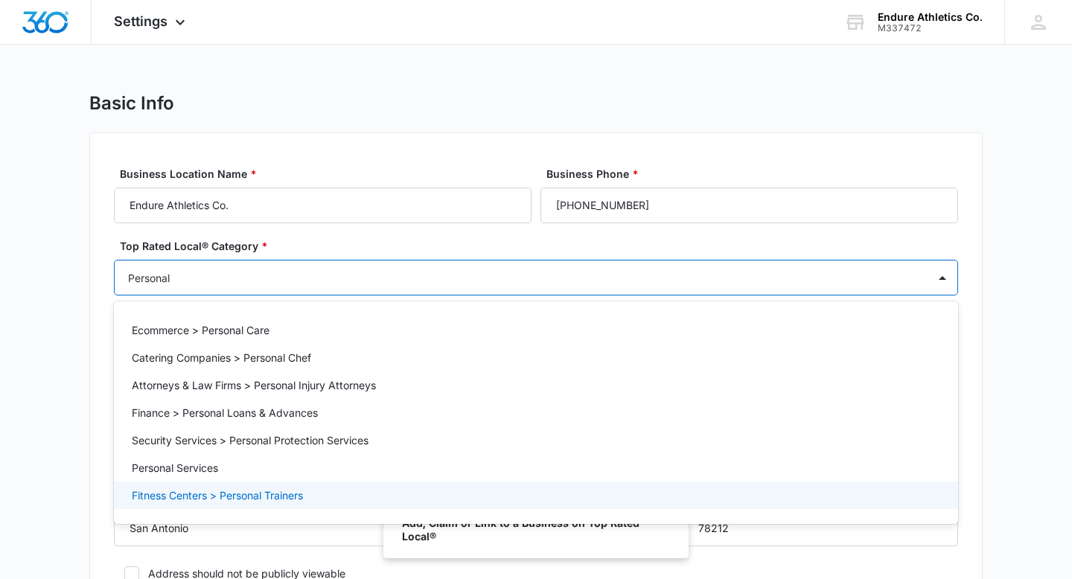
click at [287, 503] on p "Fitness Centers > Personal Trainers" at bounding box center [217, 496] width 171 height 16
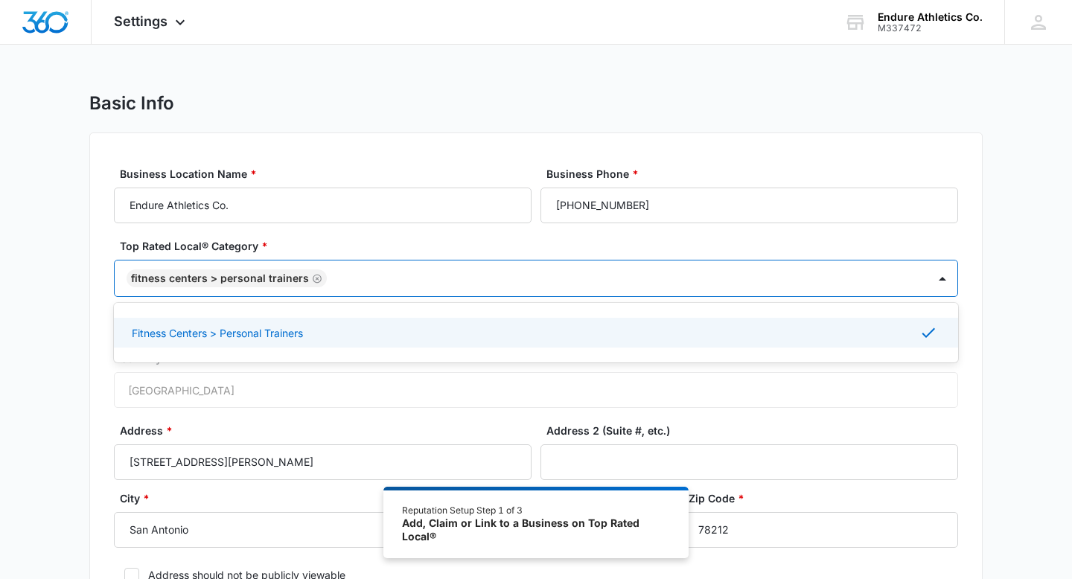
click at [257, 431] on label "Address *" at bounding box center [329, 431] width 418 height 16
click at [257, 445] on input "[STREET_ADDRESS][PERSON_NAME]" at bounding box center [323, 463] width 418 height 36
click at [418, 276] on div at bounding box center [619, 279] width 577 height 19
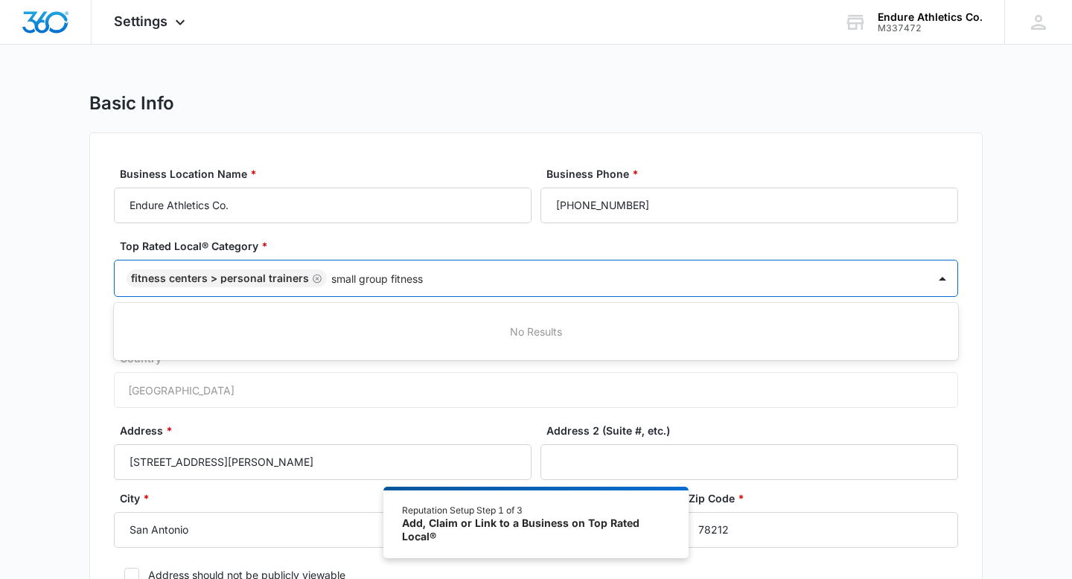
click at [357, 278] on input "small group fitness" at bounding box center [378, 279] width 95 height 16
click at [358, 276] on input "group fitness" at bounding box center [364, 279] width 67 height 16
type input "fitness"
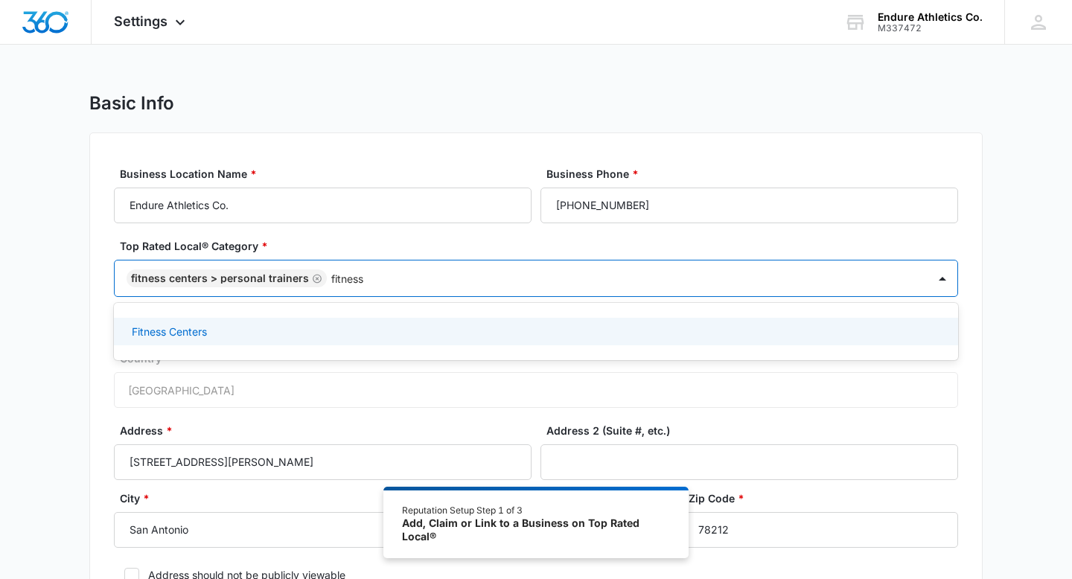
click at [337, 327] on div "Fitness Centers" at bounding box center [535, 332] width 806 height 16
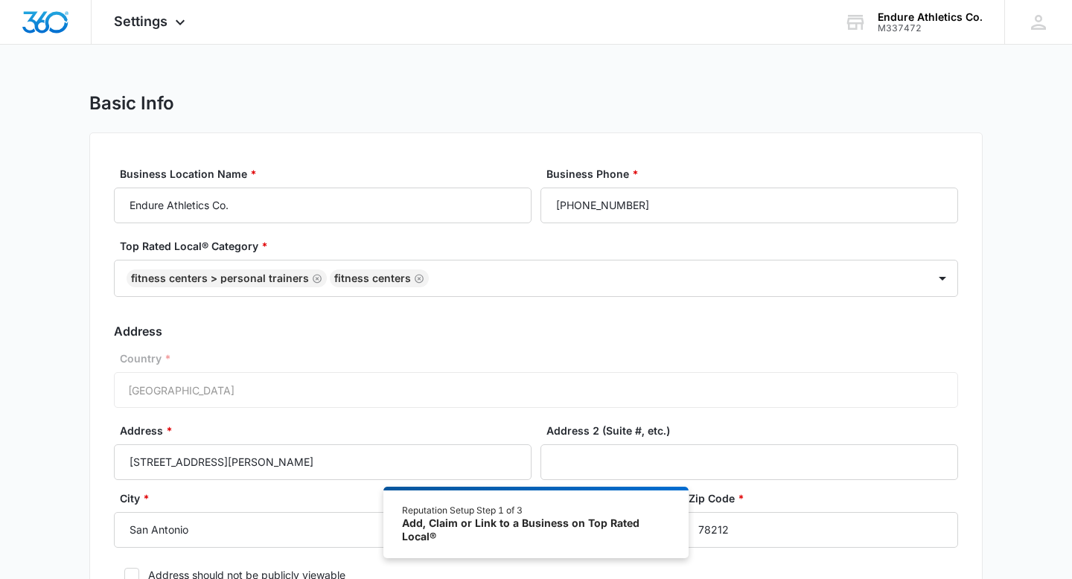
click at [106, 387] on div "Business Location Name * Endure Athletics Co. Business Phone * [PHONE_NUMBER] T…" at bounding box center [536, 396] width 894 height 526
click at [152, 391] on div "Country * [GEOGRAPHIC_DATA]" at bounding box center [536, 379] width 845 height 57
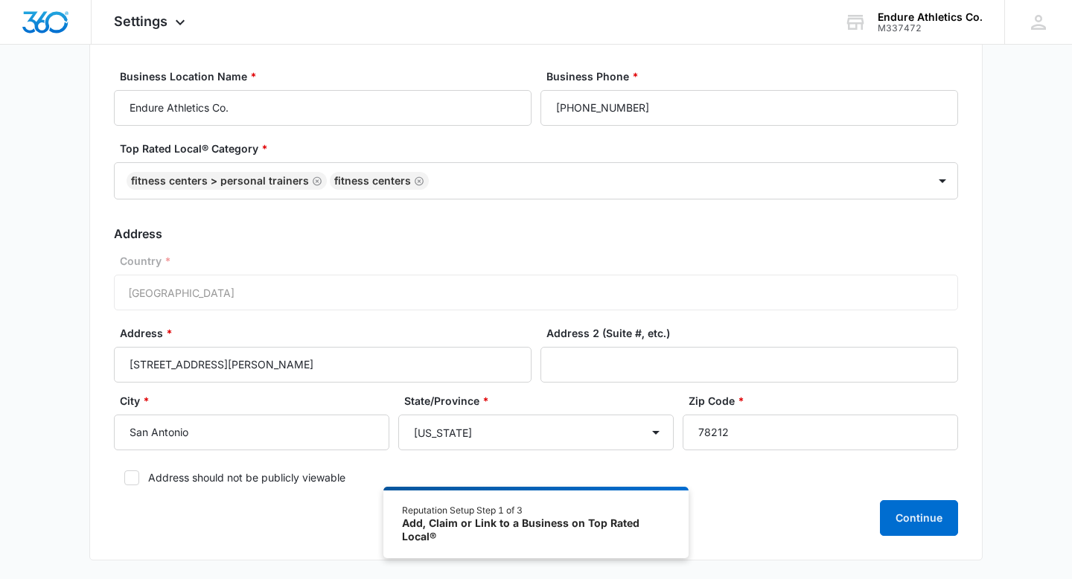
scroll to position [103, 0]
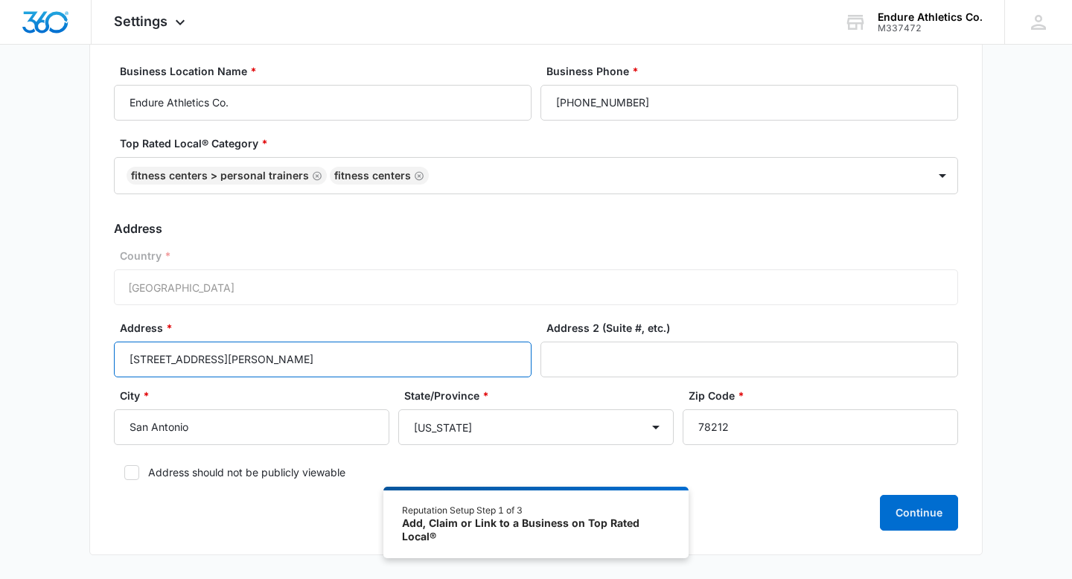
drag, startPoint x: 267, startPoint y: 366, endPoint x: 135, endPoint y: 348, distance: 133.1
click at [134, 348] on input "[STREET_ADDRESS][PERSON_NAME]" at bounding box center [323, 360] width 418 height 36
type input "4"
type input "[STREET_ADDRESS]"
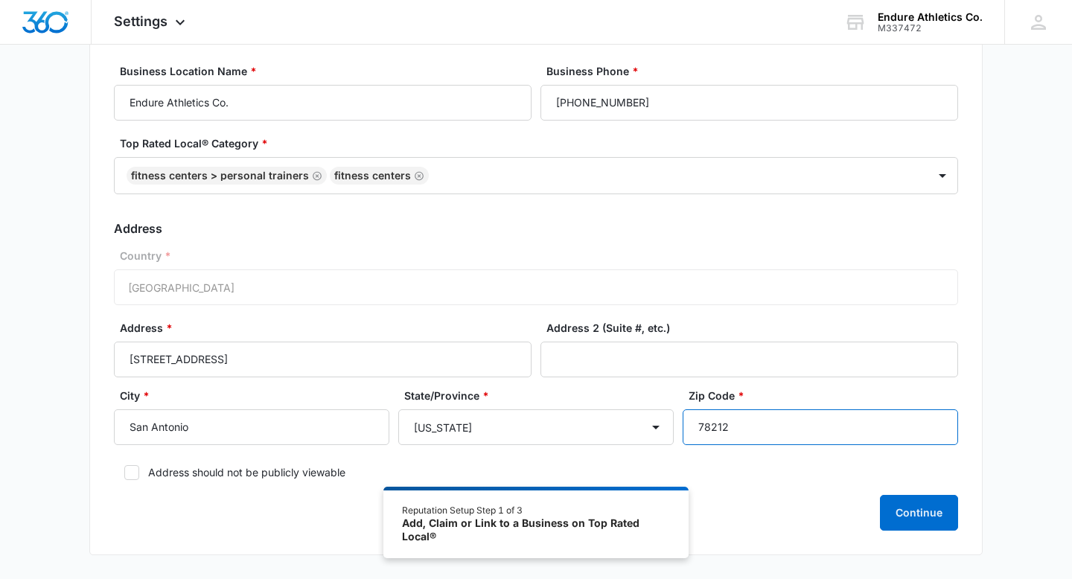
click at [735, 434] on input "78212" at bounding box center [821, 428] width 276 height 36
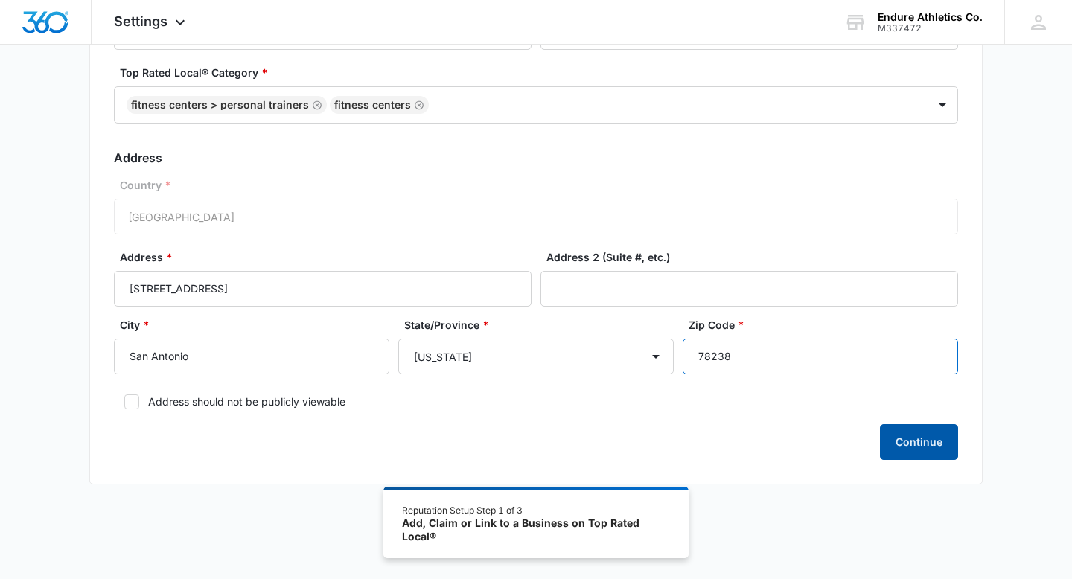
type input "78238"
click at [912, 447] on button "Continue" at bounding box center [919, 443] width 78 height 36
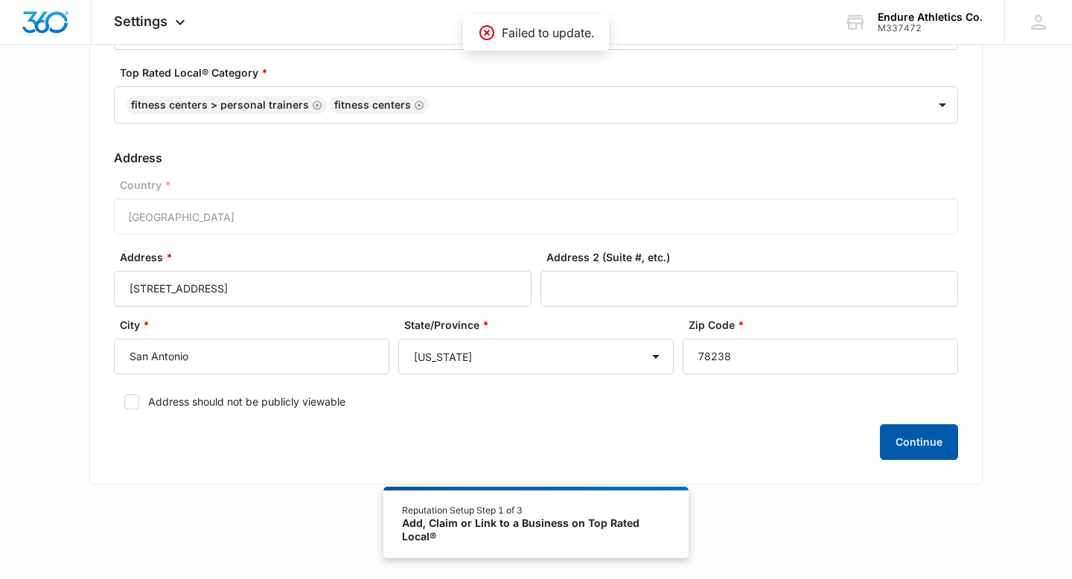
click at [912, 447] on button "Continue" at bounding box center [919, 443] width 78 height 36
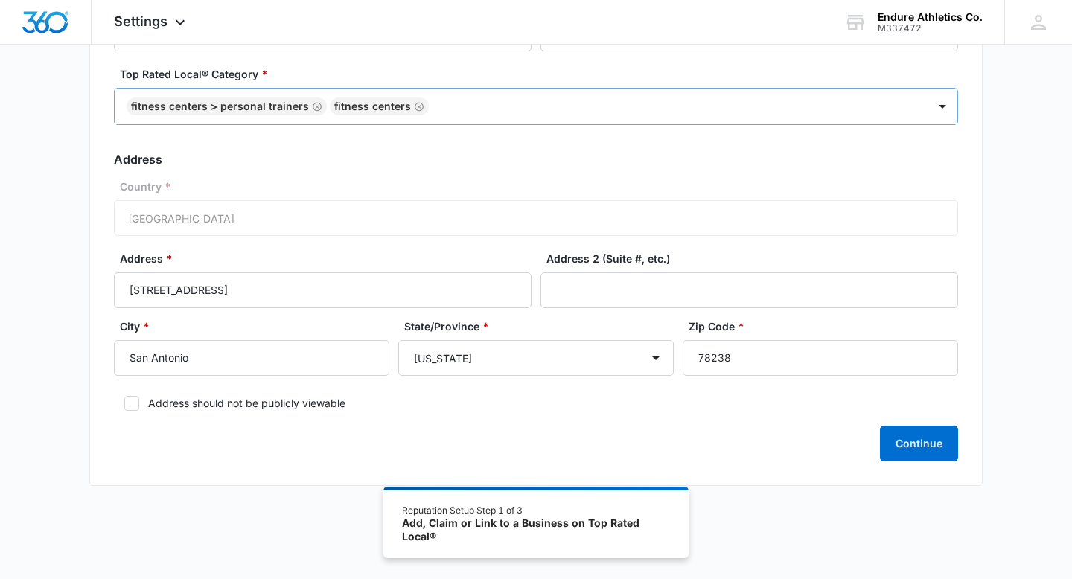
scroll to position [173, 0]
click at [401, 232] on div "Country * [GEOGRAPHIC_DATA]" at bounding box center [536, 206] width 845 height 57
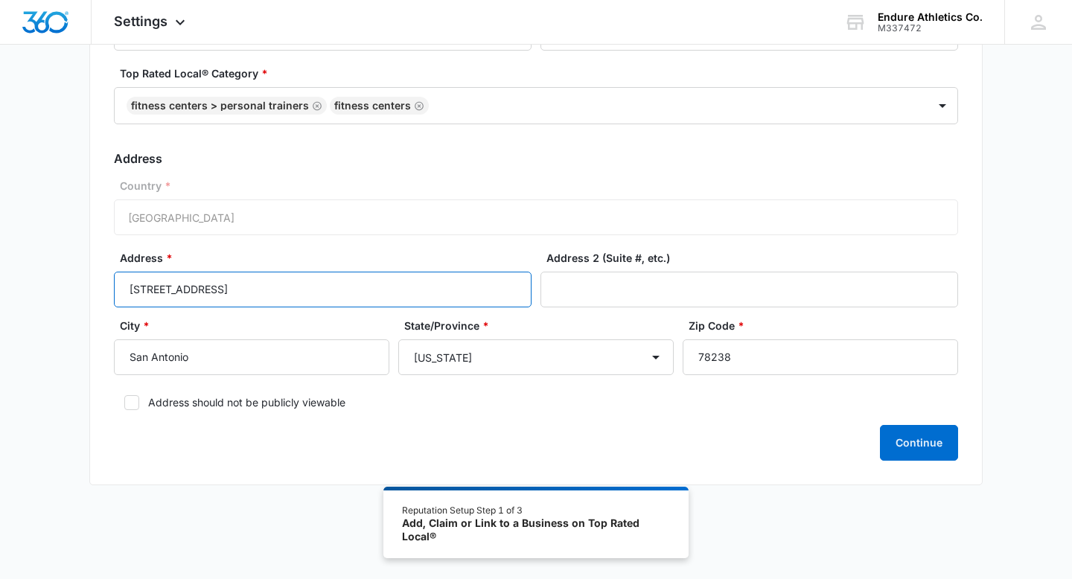
click at [262, 287] on input "[STREET_ADDRESS]" at bounding box center [323, 290] width 418 height 36
type input "[STREET_ADDRESS]"
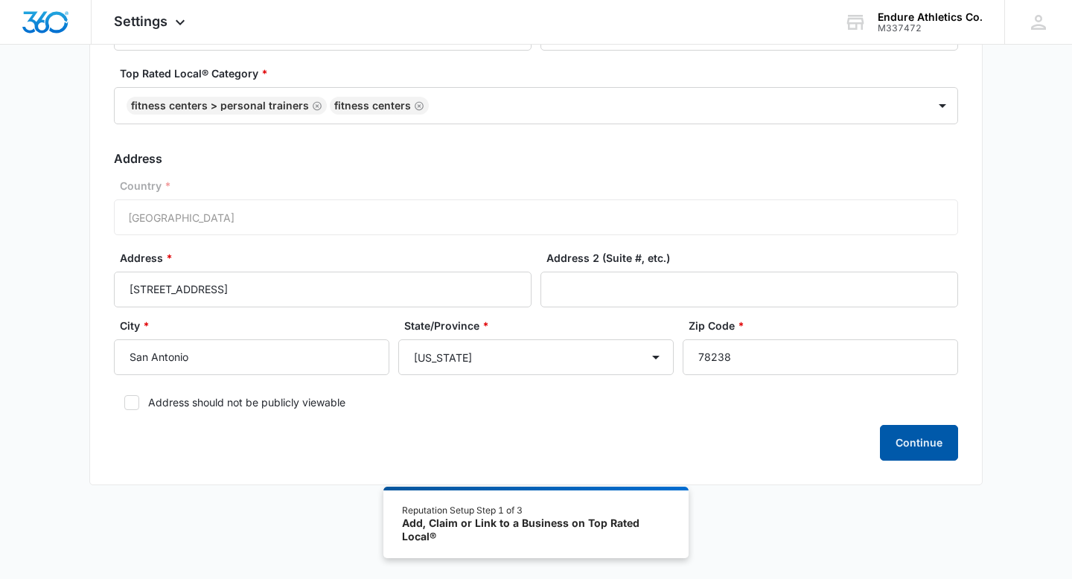
click at [918, 444] on button "Continue" at bounding box center [919, 443] width 78 height 36
click at [549, 27] on p "Failed to update." at bounding box center [548, 33] width 92 height 18
click at [486, 32] on icon at bounding box center [487, 32] width 15 height 15
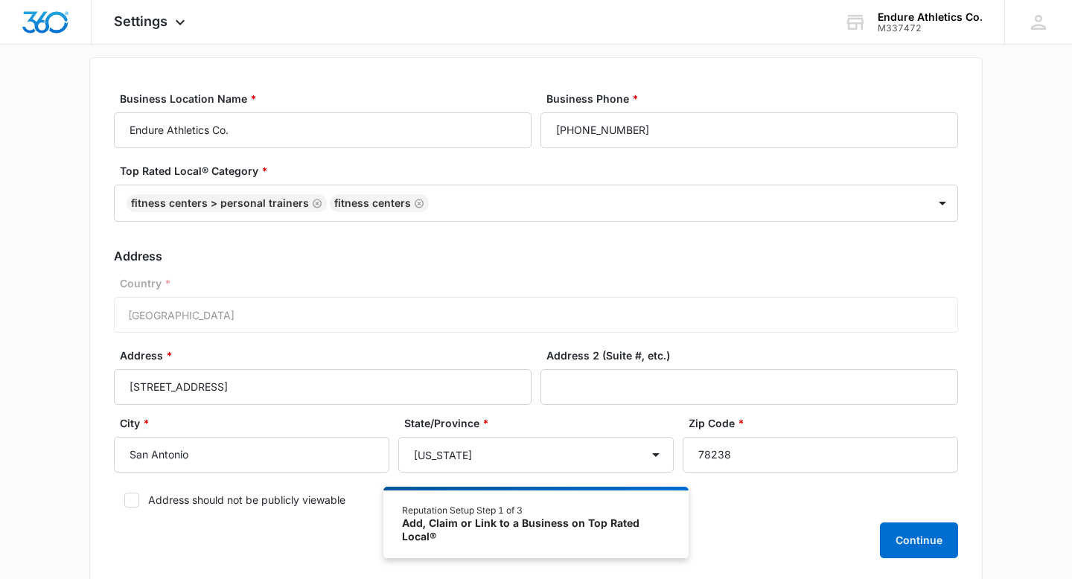
scroll to position [0, 0]
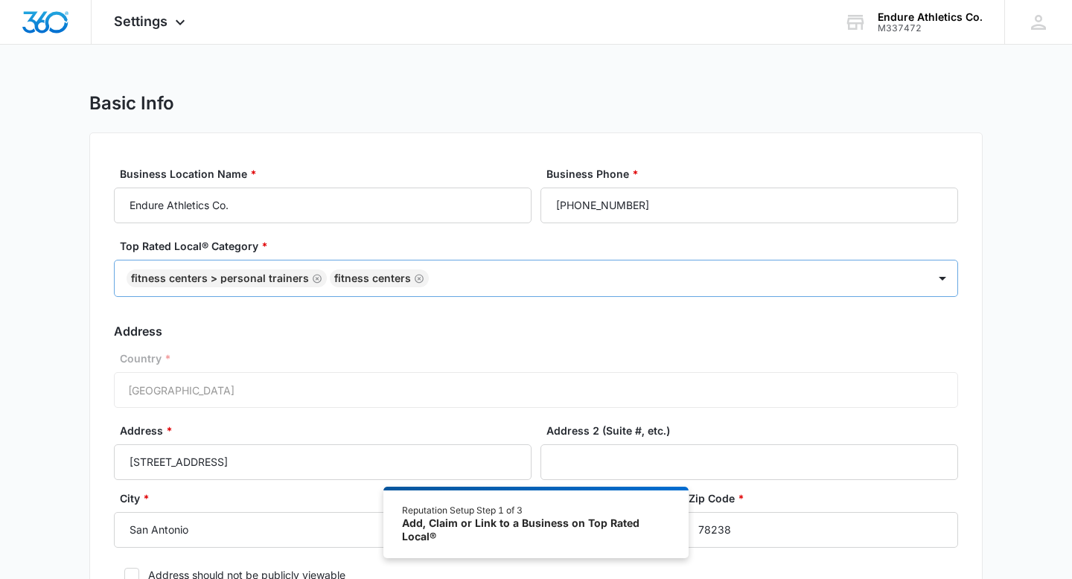
click at [415, 274] on icon "Remove Fitness Centers" at bounding box center [419, 278] width 9 height 9
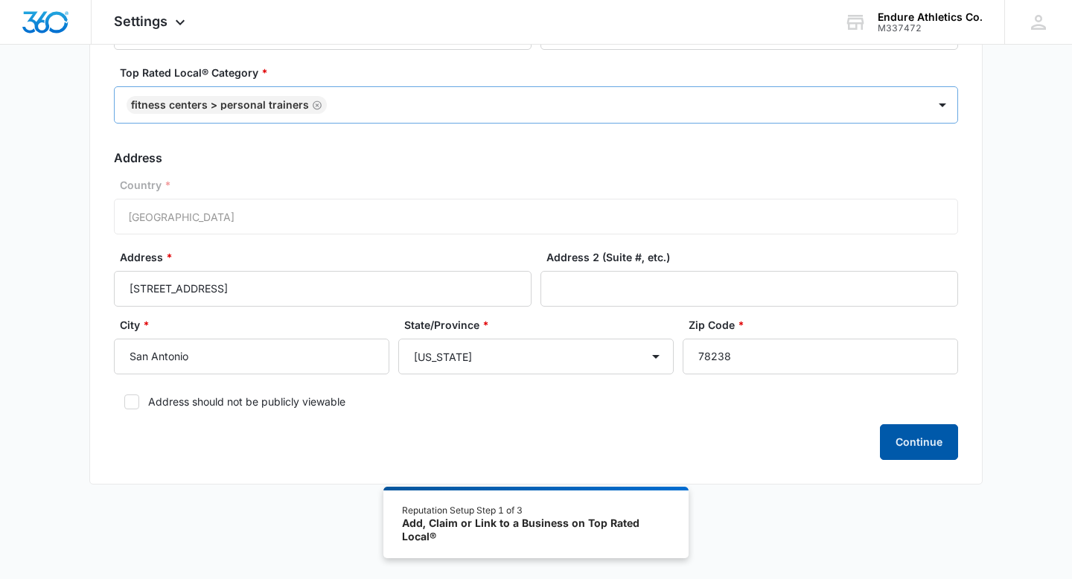
click at [918, 435] on button "Continue" at bounding box center [919, 443] width 78 height 36
click at [168, 27] on div "Settings Apps Reputation Websites Forms CRM Email Social Shop Payments POS Cont…" at bounding box center [152, 22] width 120 height 44
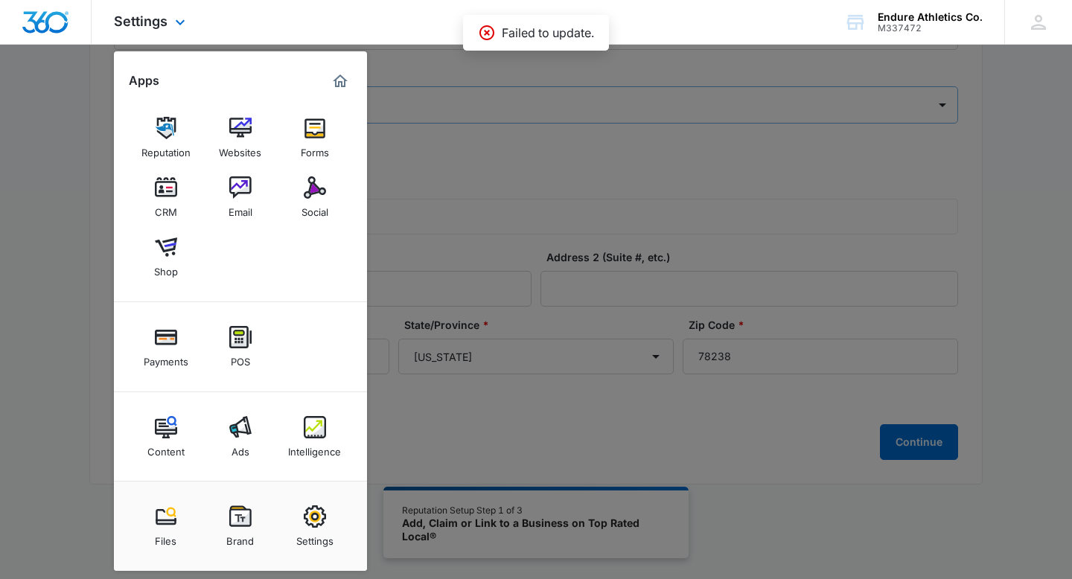
click at [168, 27] on div "Settings Apps Reputation Websites Forms CRM Email Social Shop Payments POS Cont…" at bounding box center [152, 22] width 120 height 44
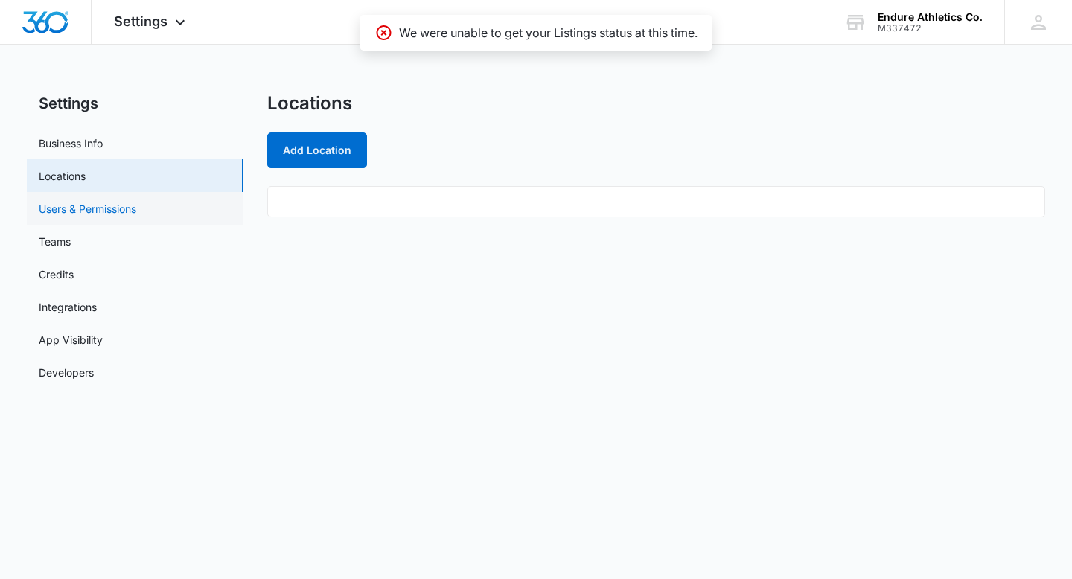
click at [101, 206] on link "Users & Permissions" at bounding box center [88, 209] width 98 height 16
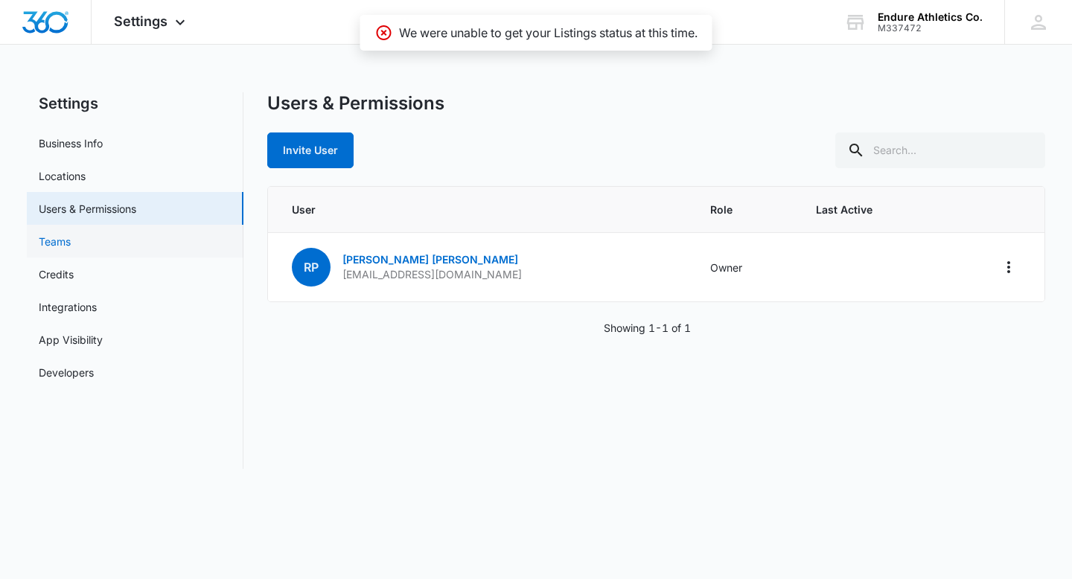
click at [71, 237] on link "Teams" at bounding box center [55, 242] width 32 height 16
click at [101, 136] on link "Business Info" at bounding box center [71, 144] width 64 height 16
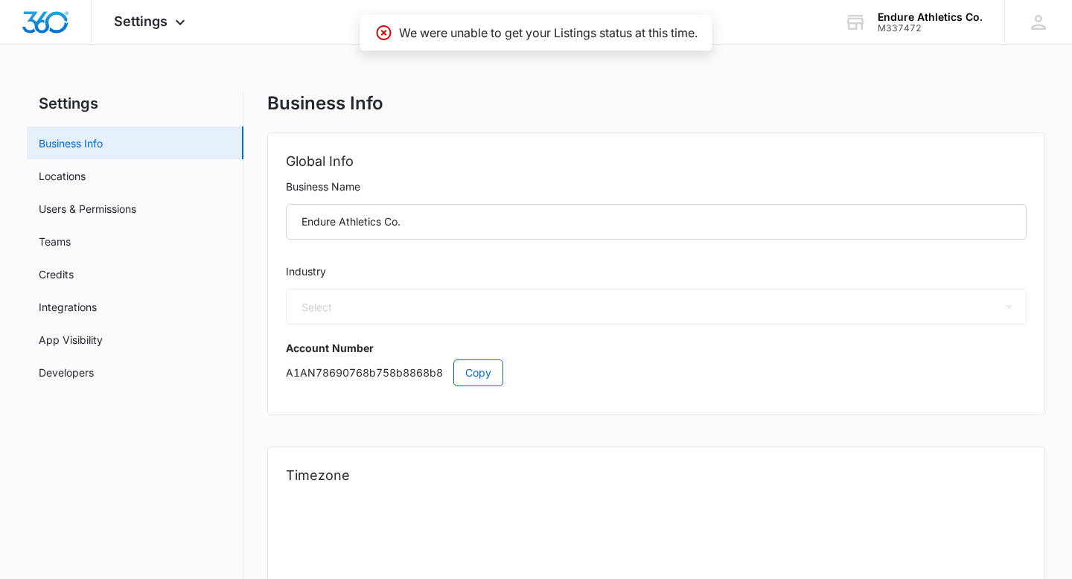
select select "36"
select select "US"
select select "America/[GEOGRAPHIC_DATA]"
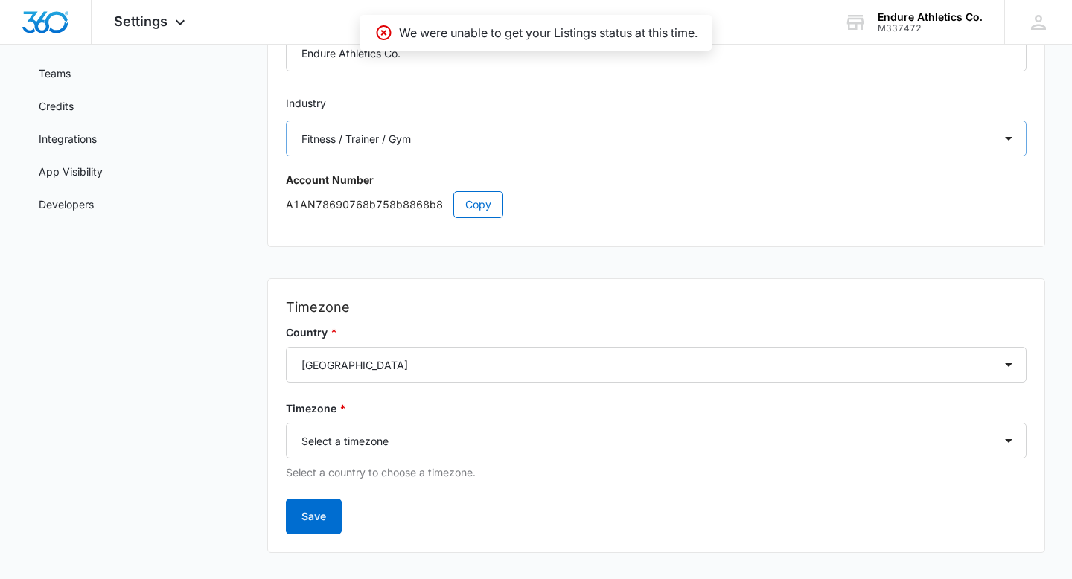
scroll to position [191, 0]
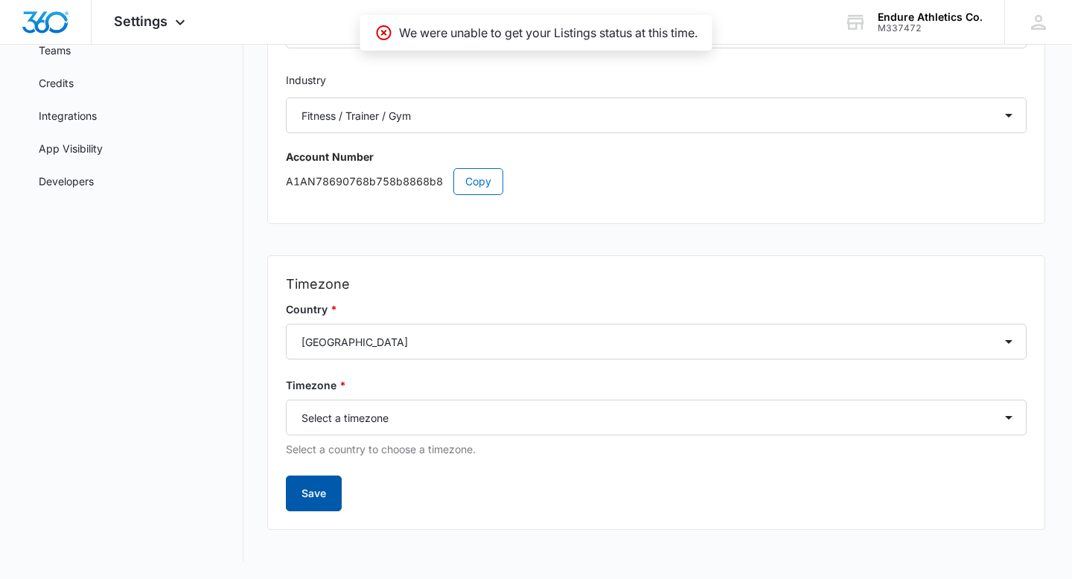
click at [299, 498] on button "Save" at bounding box center [314, 494] width 56 height 36
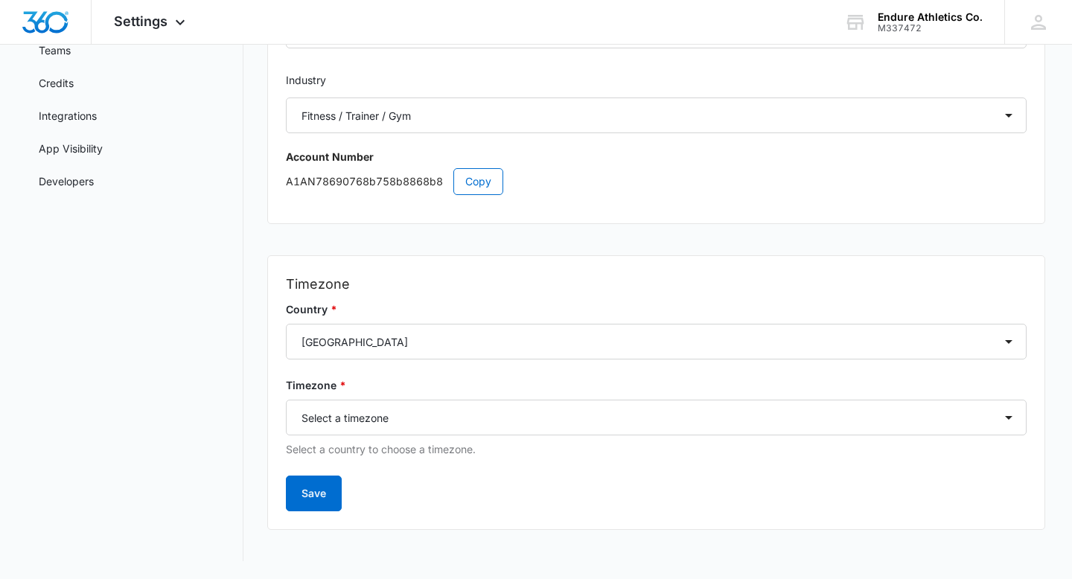
scroll to position [0, 0]
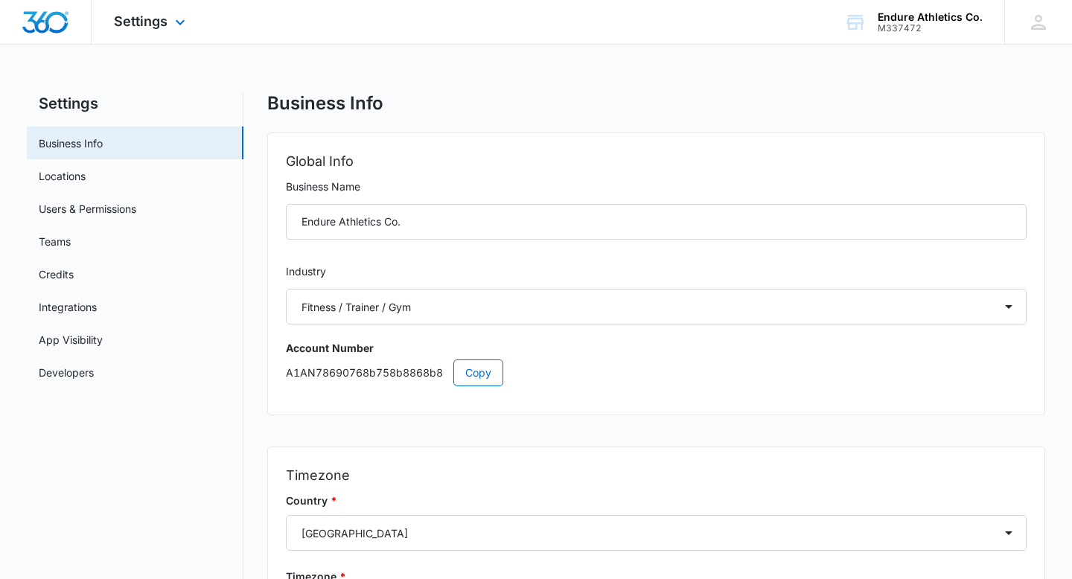
click at [45, 23] on img "Dashboard" at bounding box center [46, 22] width 48 height 22
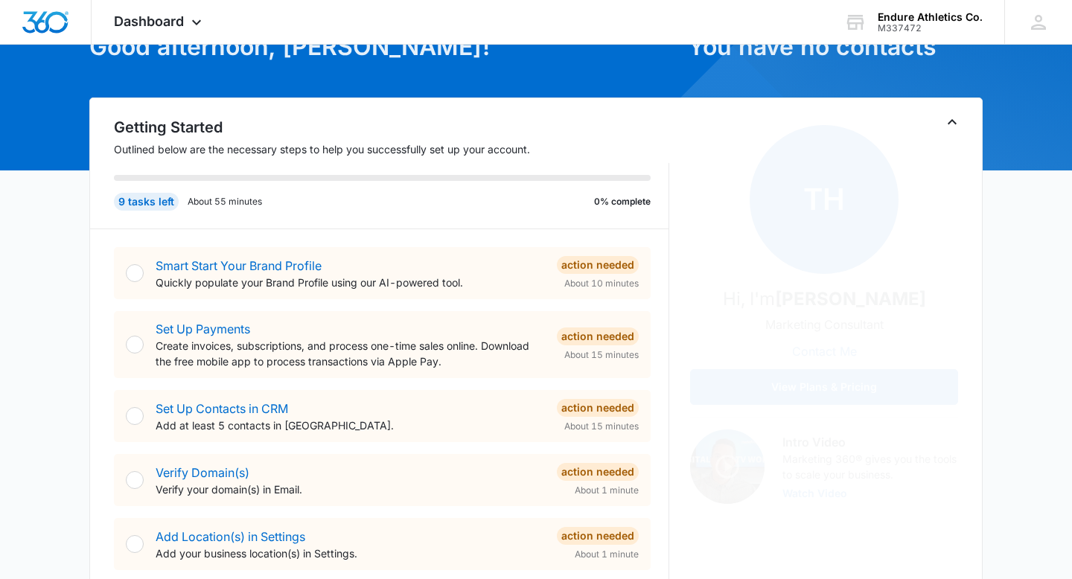
scroll to position [99, 0]
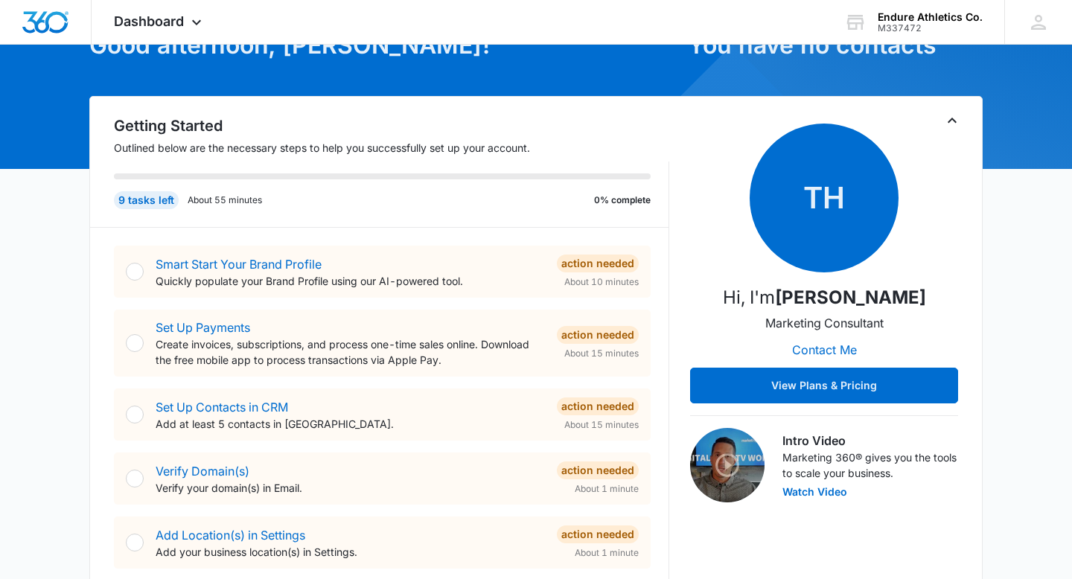
click at [319, 276] on p "Quickly populate your Brand Profile using our AI-powered tool." at bounding box center [351, 281] width 390 height 16
click at [290, 251] on div "Smart Start Your Brand Profile Quickly populate your Brand Profile using our AI…" at bounding box center [382, 272] width 537 height 52
click at [289, 267] on link "Smart Start Your Brand Profile" at bounding box center [239, 264] width 166 height 15
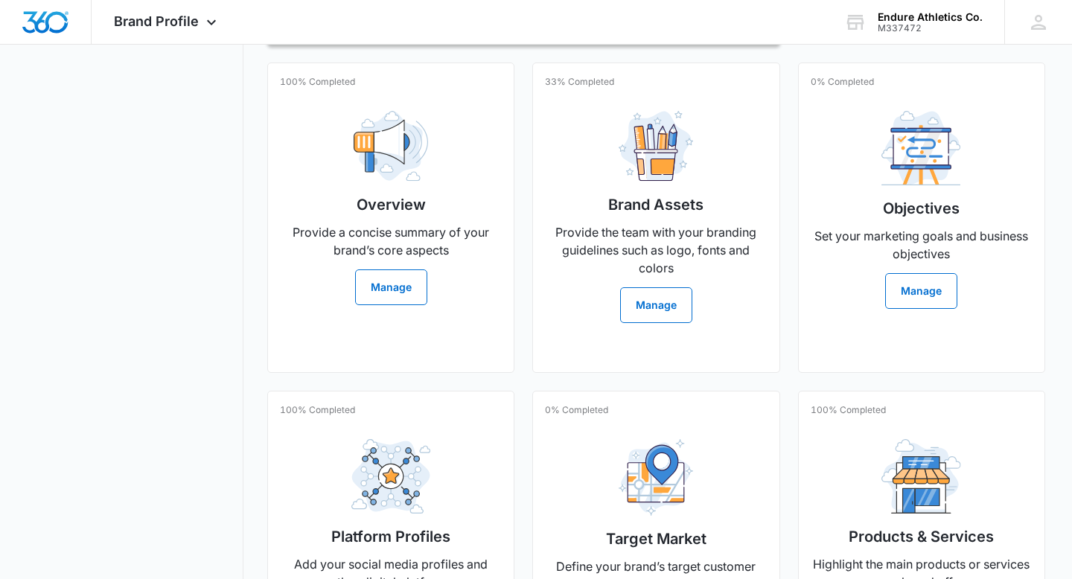
scroll to position [327, 0]
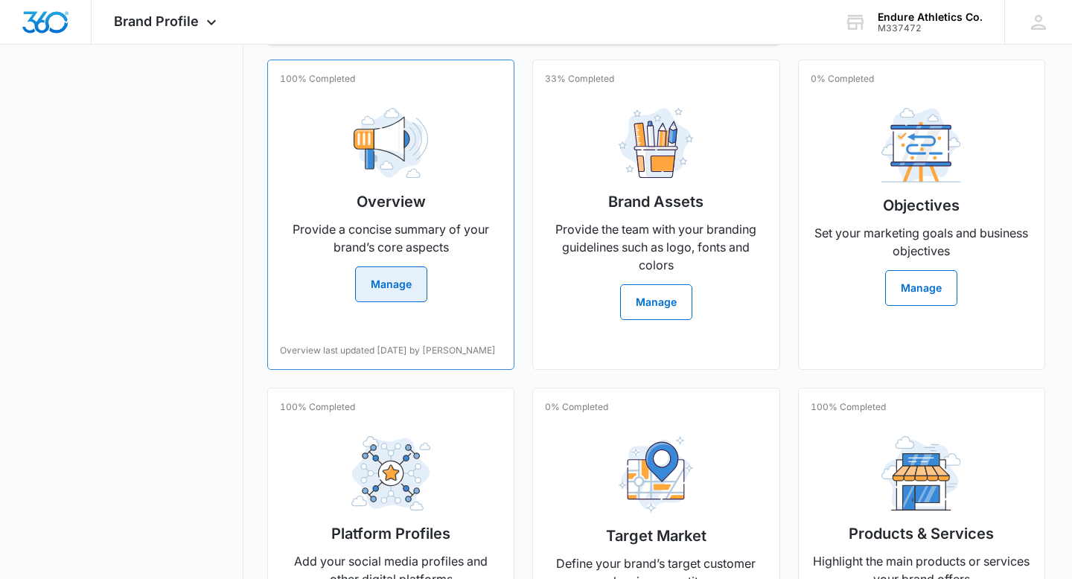
click at [384, 284] on button "Manage" at bounding box center [391, 285] width 72 height 36
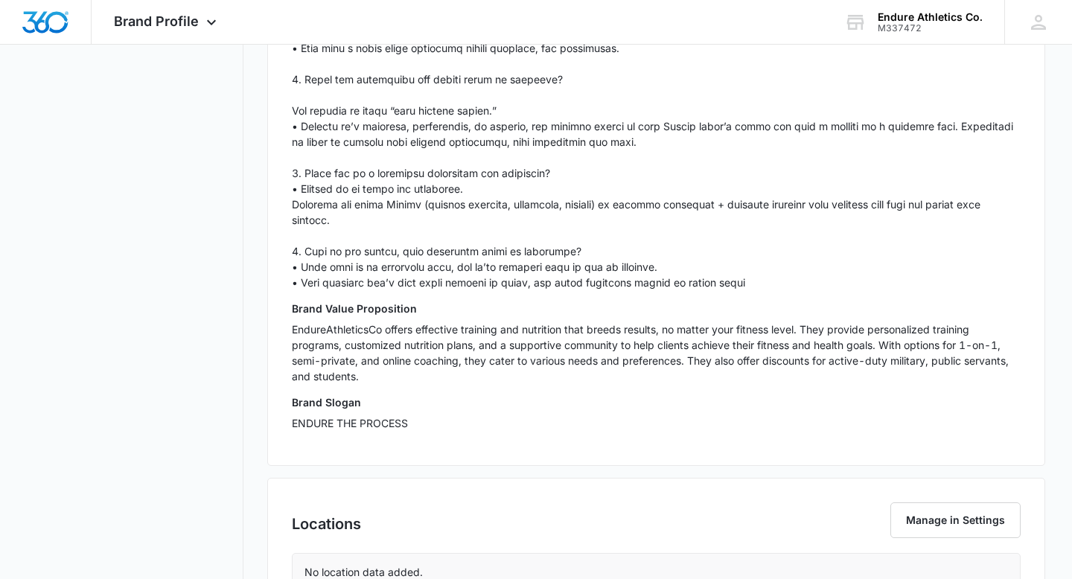
scroll to position [1737, 0]
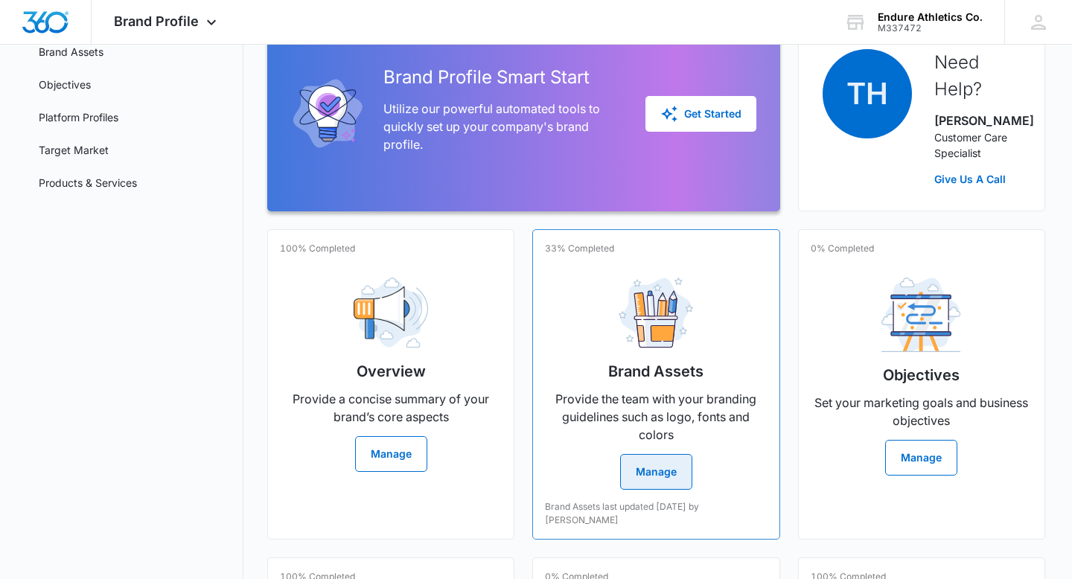
scroll to position [166, 0]
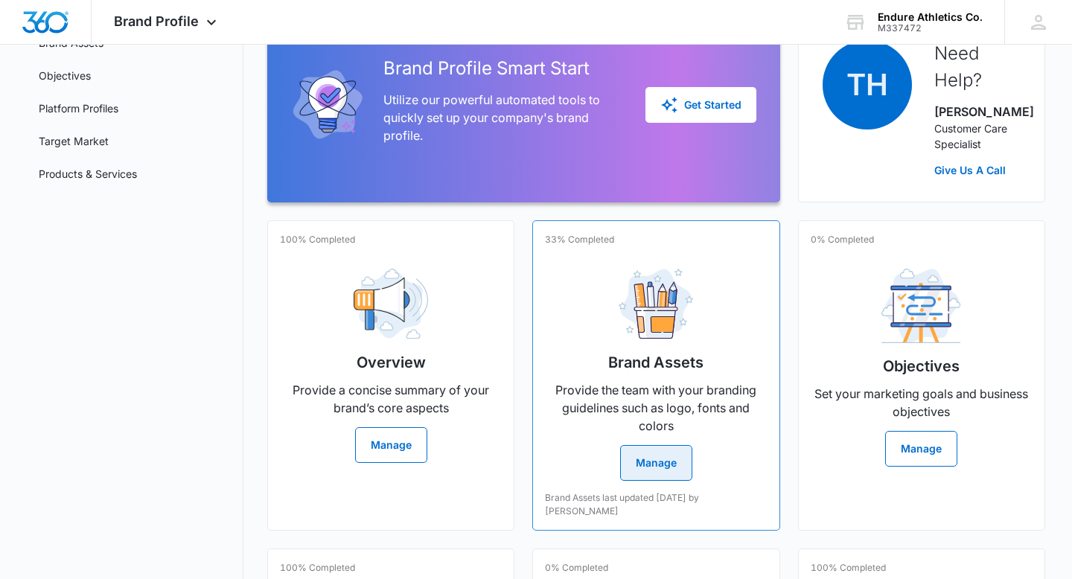
click at [638, 466] on button "Manage" at bounding box center [656, 463] width 72 height 36
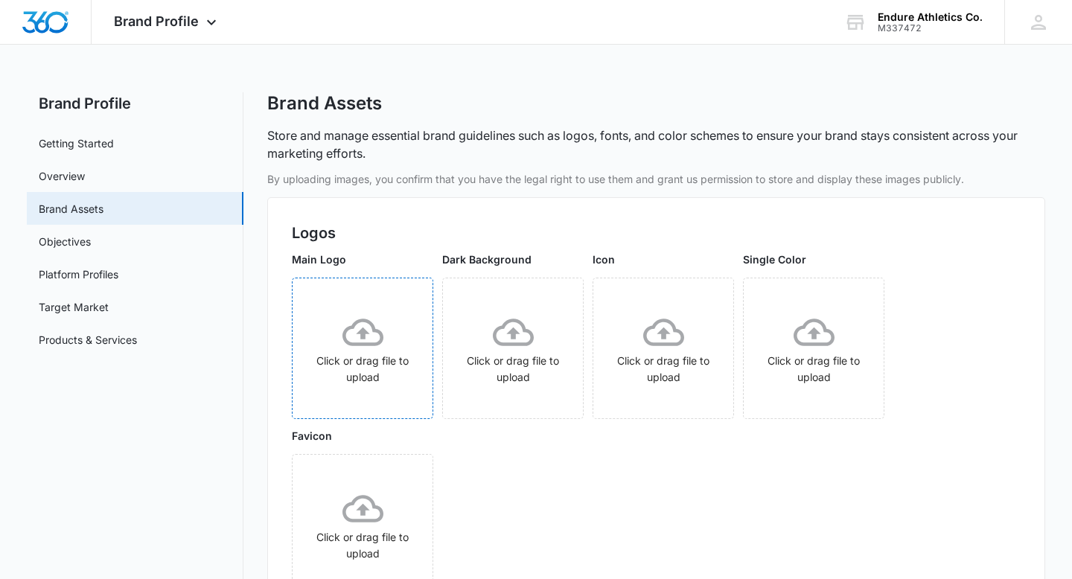
click at [347, 336] on icon at bounding box center [363, 332] width 41 height 41
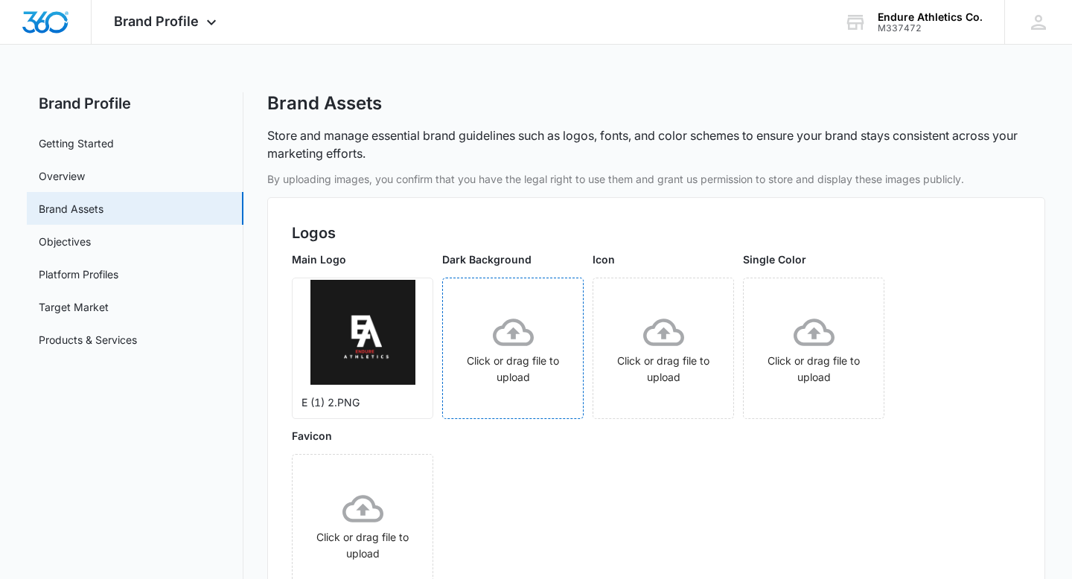
click at [520, 349] on icon at bounding box center [513, 332] width 41 height 41
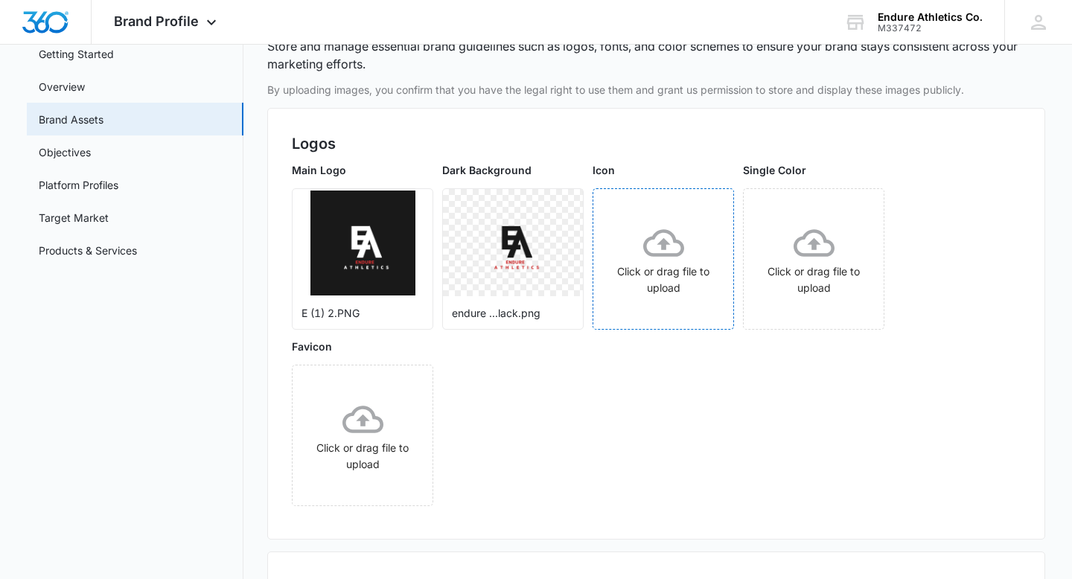
scroll to position [107, 0]
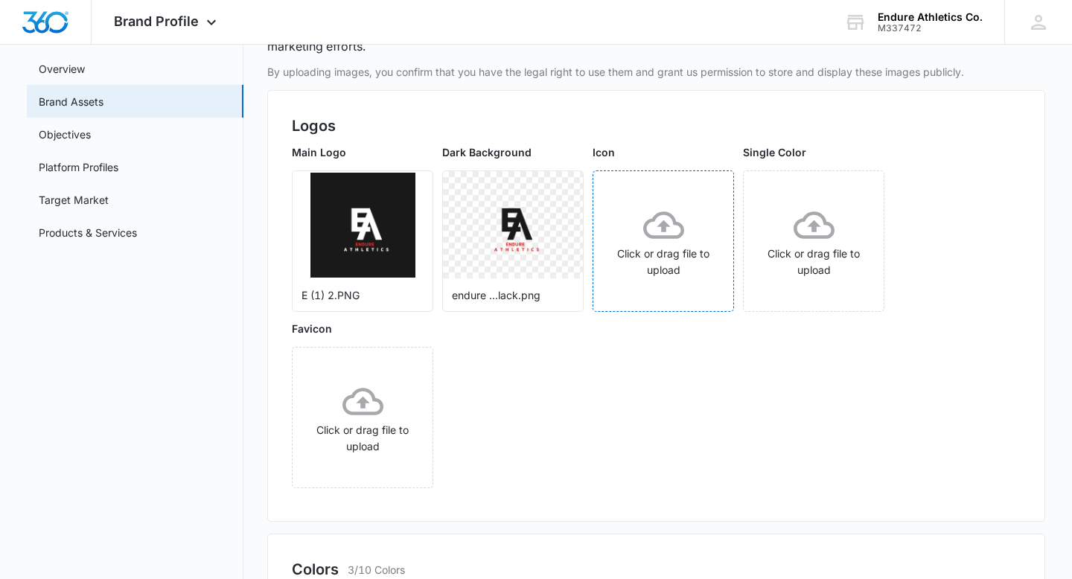
click at [655, 227] on icon at bounding box center [663, 225] width 41 height 41
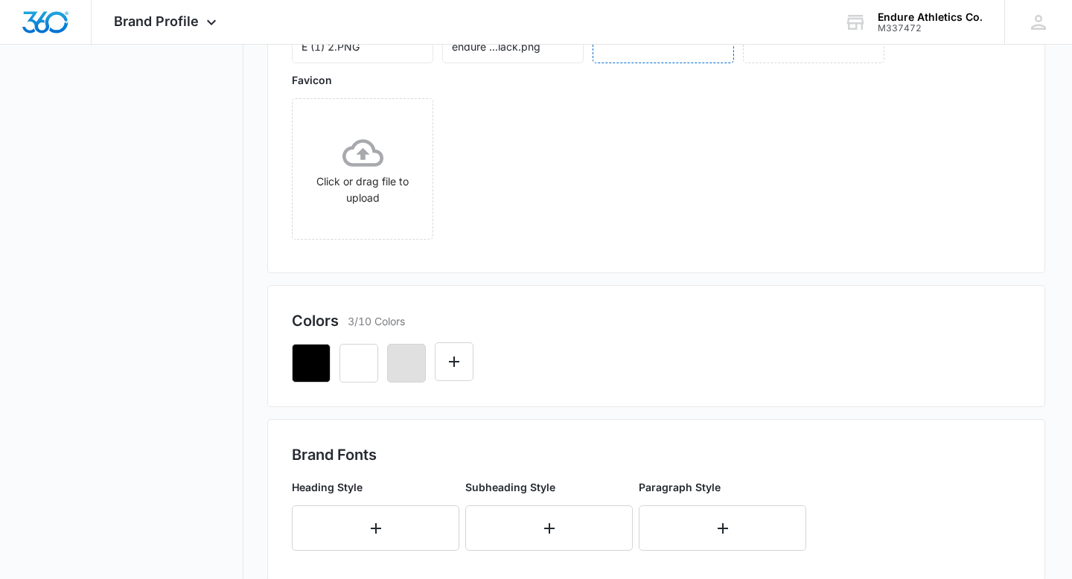
scroll to position [357, 0]
click at [408, 365] on icon "button" at bounding box center [407, 363] width 18 height 18
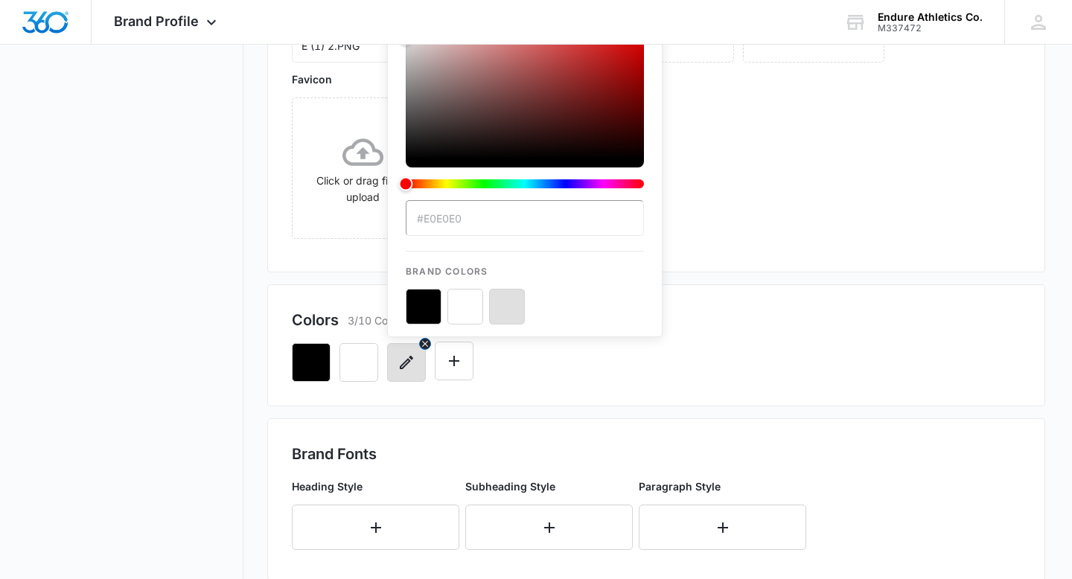
scroll to position [0, 0]
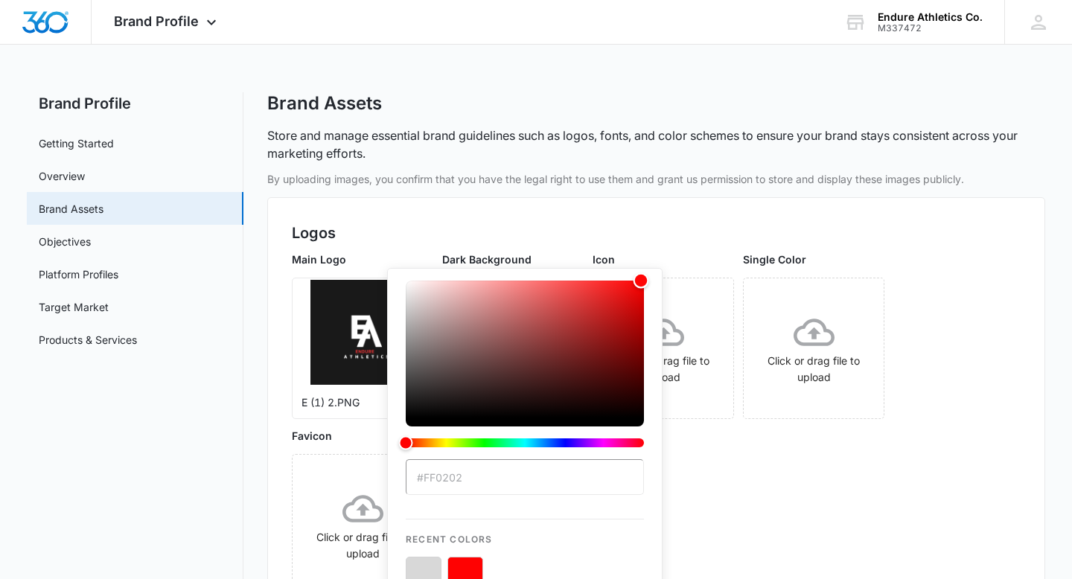
drag, startPoint x: 405, startPoint y: 399, endPoint x: 641, endPoint y: 267, distance: 270.4
click at [641, 268] on div "#ff0202 Recent Colors Brand Colors" at bounding box center [525, 481] width 276 height 426
type input "#ff0303"
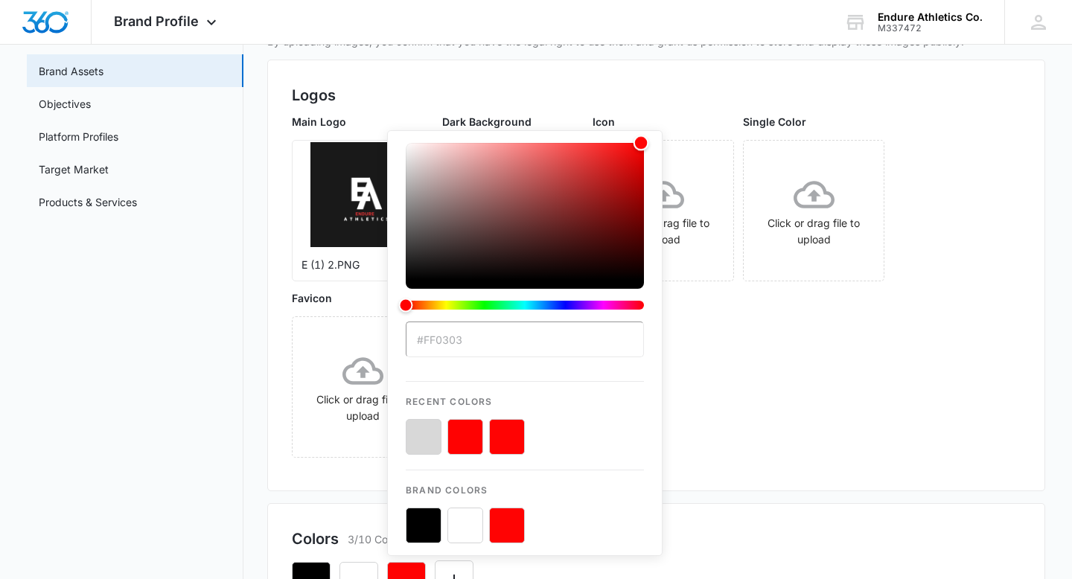
scroll to position [156, 0]
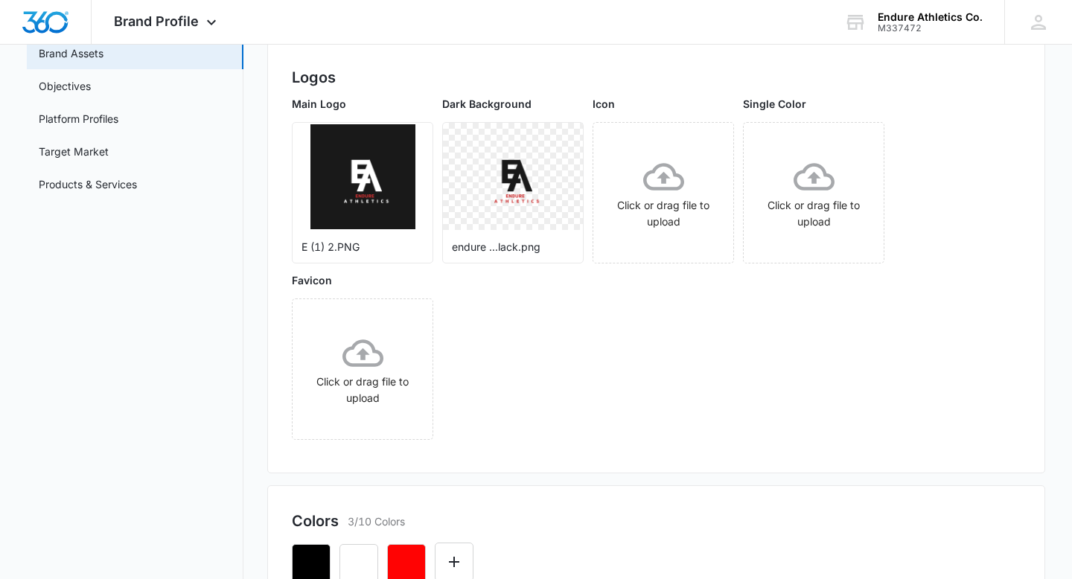
click at [722, 451] on div "Logos Main Logo E (1) 2.PNG Dark Background endure ...lack.png Icon Click or dr…" at bounding box center [656, 258] width 778 height 432
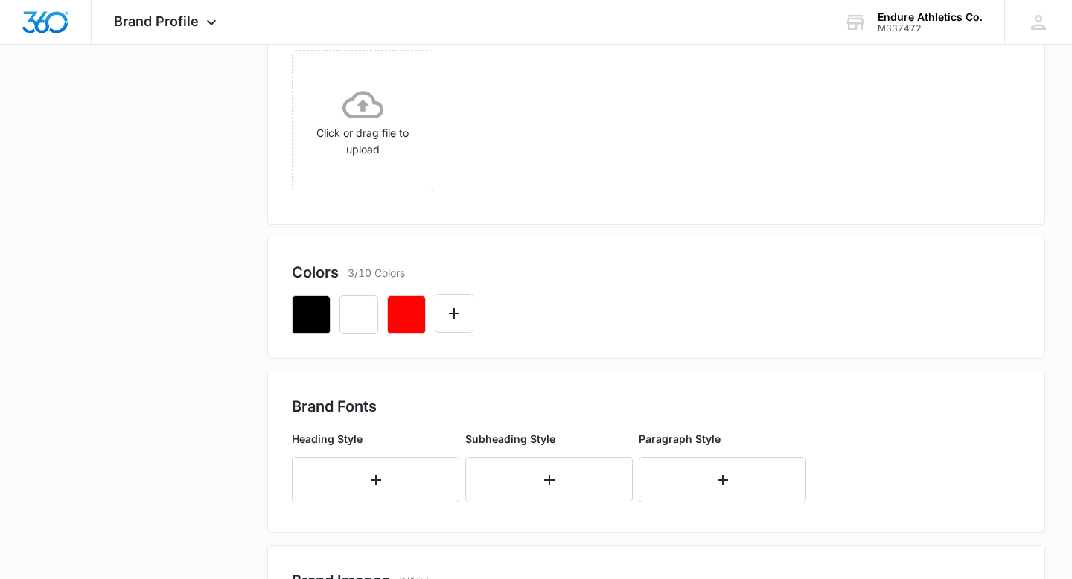
scroll to position [406, 0]
click at [406, 307] on icon "button" at bounding box center [407, 314] width 18 height 18
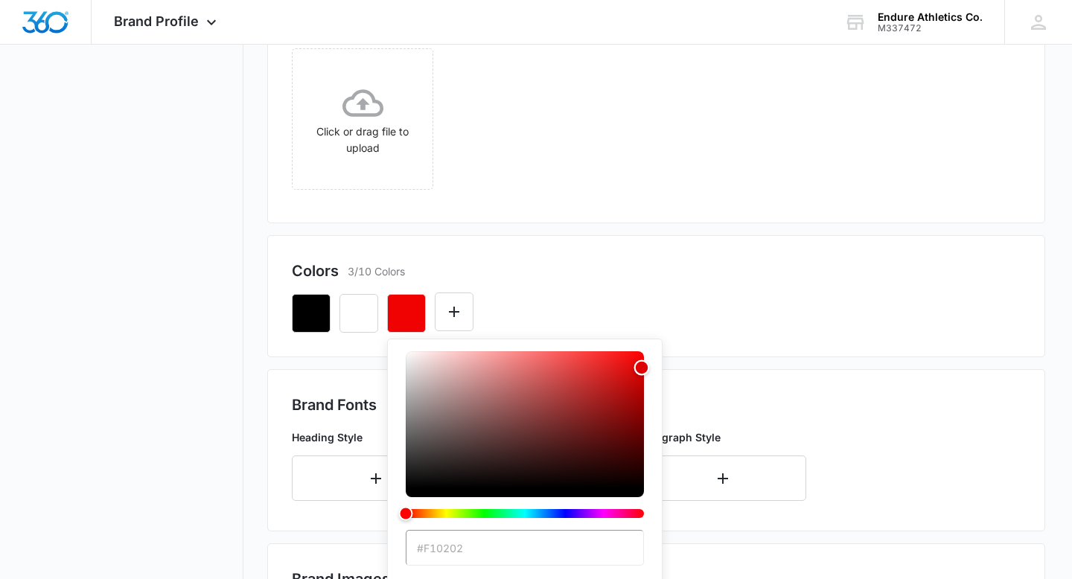
type input "#e10202"
drag, startPoint x: 642, startPoint y: 351, endPoint x: 642, endPoint y: 368, distance: 17.1
click at [642, 368] on div "Color" at bounding box center [643, 368] width 16 height 16
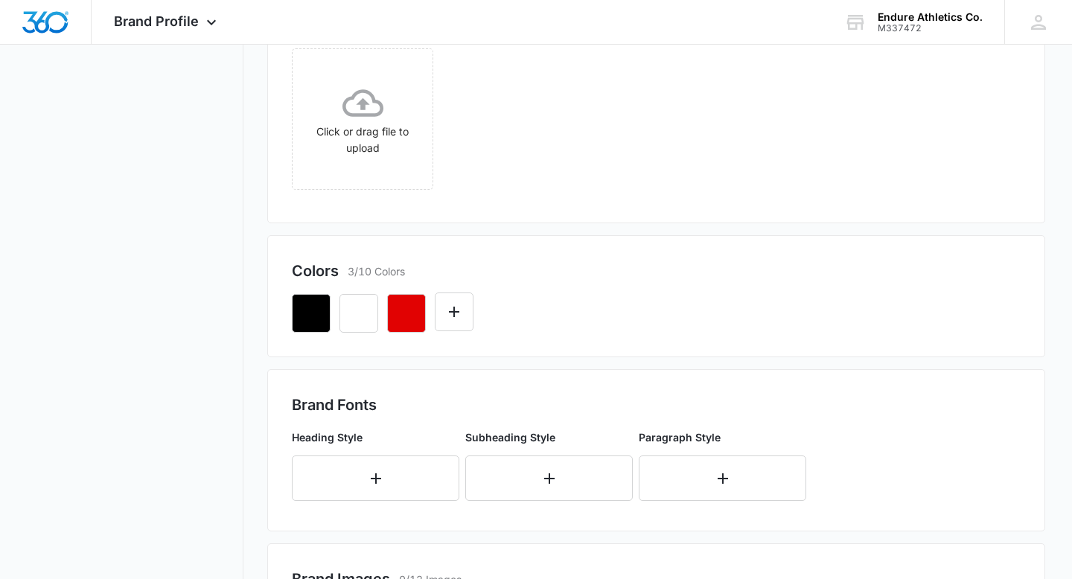
click at [693, 336] on div "Colors 3/10 Colors" at bounding box center [656, 296] width 778 height 122
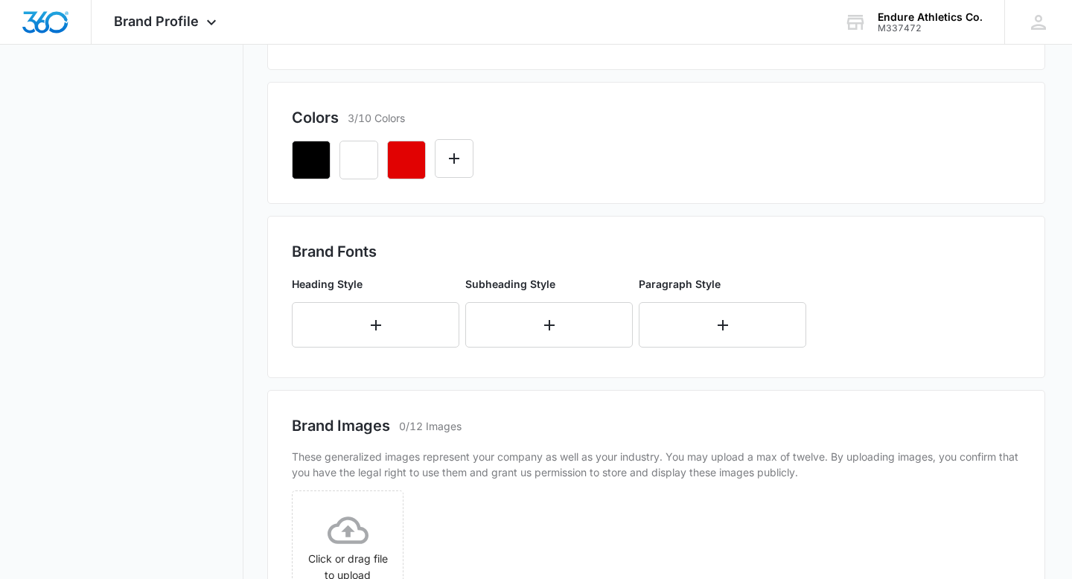
scroll to position [560, 0]
click at [369, 317] on icon "button" at bounding box center [376, 325] width 18 height 18
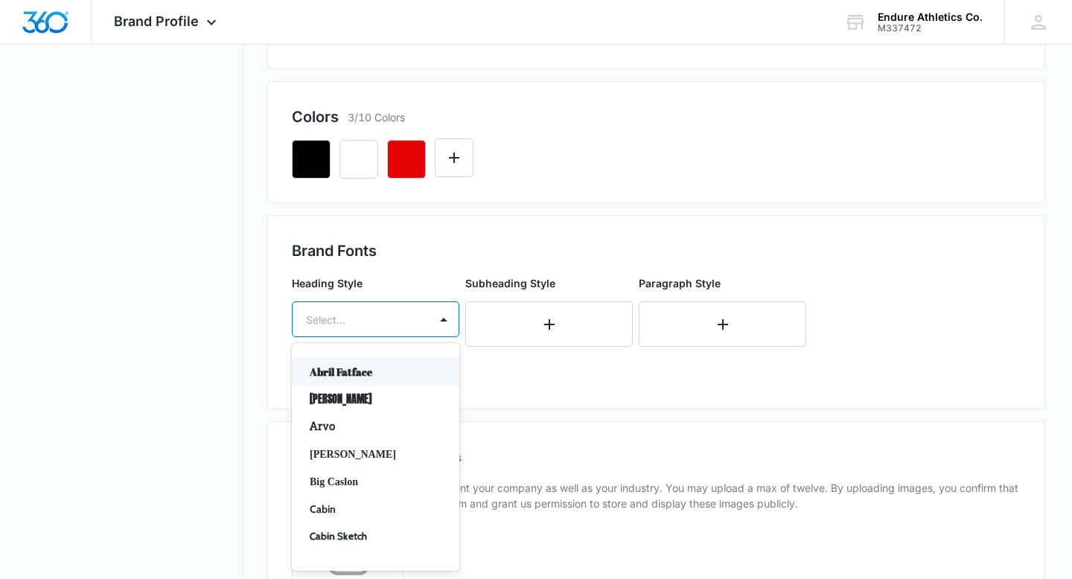
click at [395, 321] on div at bounding box center [358, 320] width 104 height 19
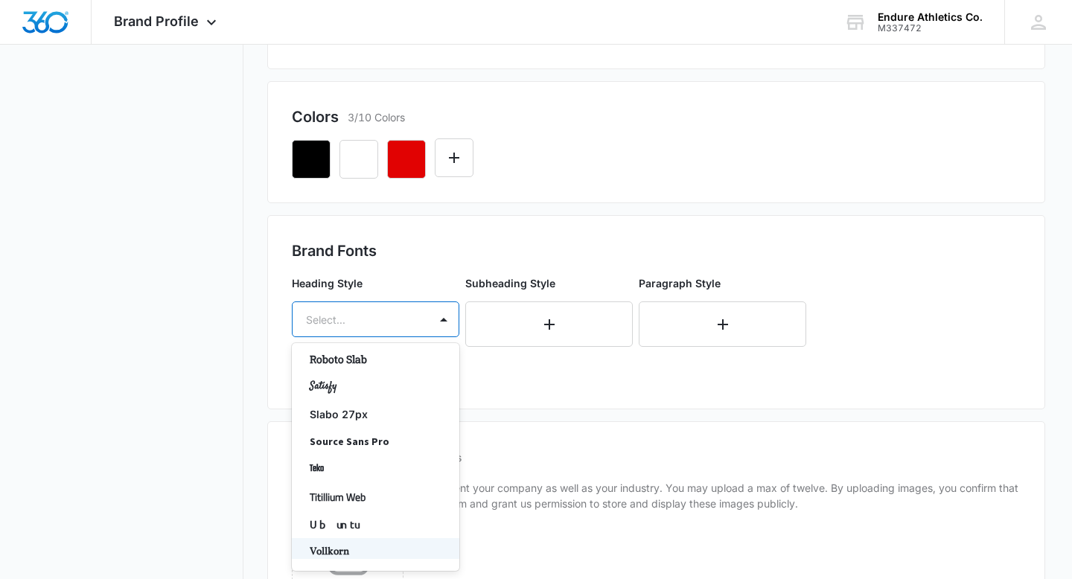
scroll to position [1109, 0]
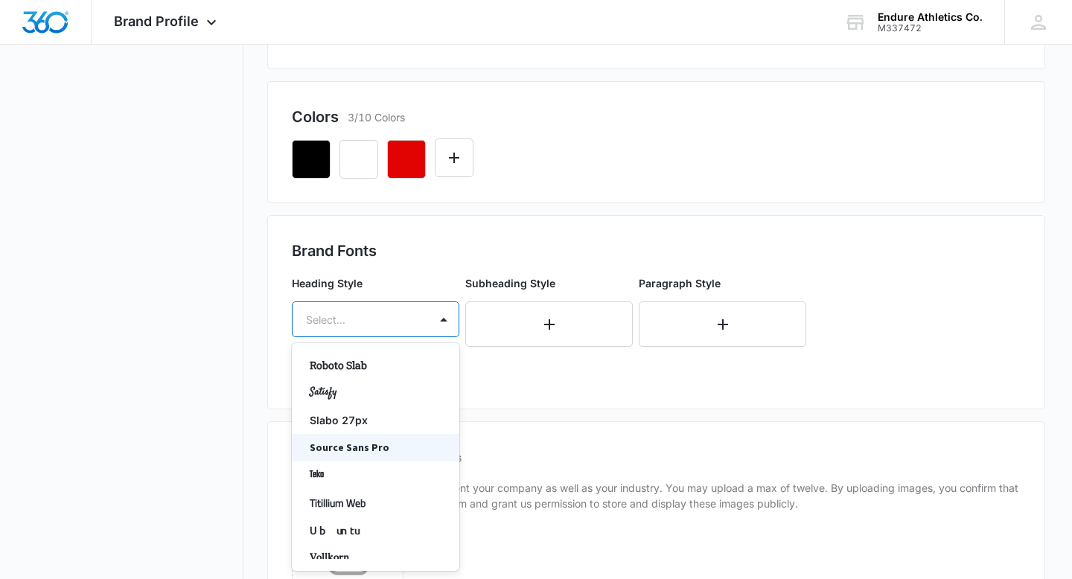
click at [381, 451] on p "Source Sans Pro" at bounding box center [374, 448] width 129 height 16
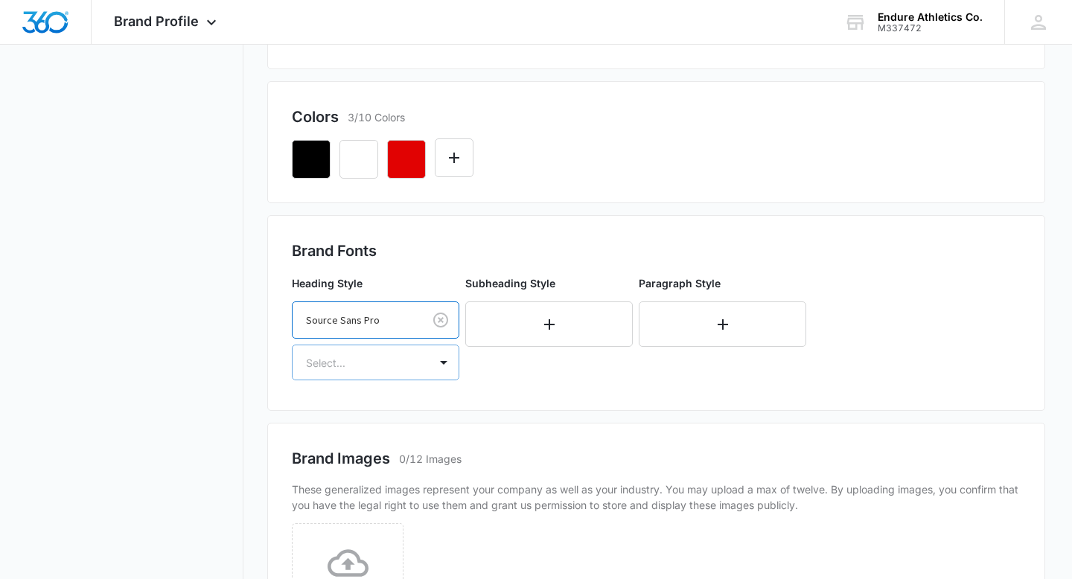
click at [416, 357] on div "Select..." at bounding box center [361, 363] width 136 height 34
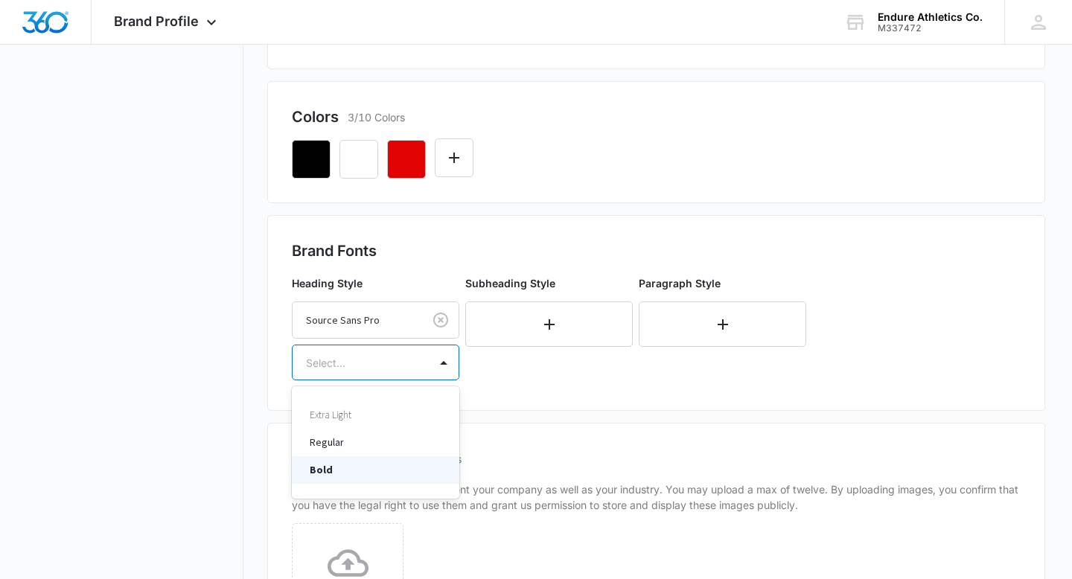
click at [402, 474] on p "Bold" at bounding box center [374, 470] width 129 height 16
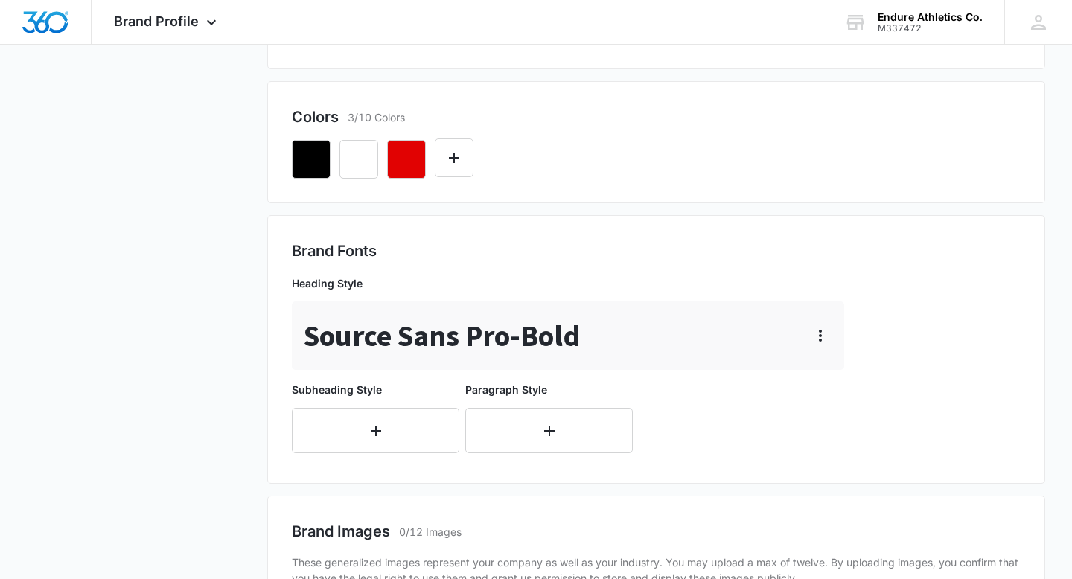
click at [390, 479] on div "Brand Fonts Heading Style Source Sans Pro - Bold Subheading Style Paragraph Sty…" at bounding box center [656, 349] width 778 height 269
click at [407, 439] on button "button" at bounding box center [376, 430] width 168 height 45
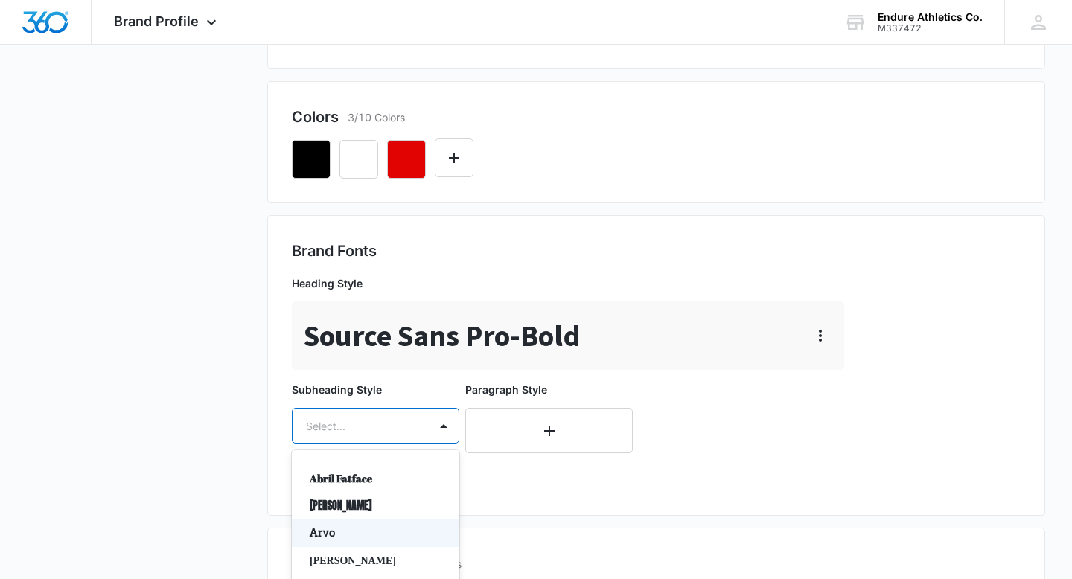
scroll to position [664, 0]
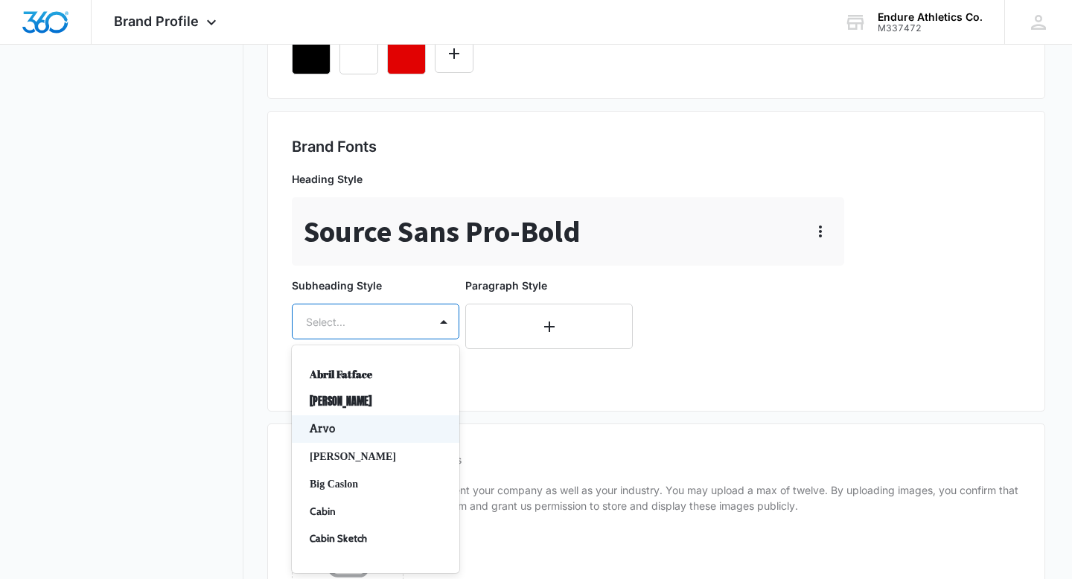
click at [420, 340] on div "Arvo, 3 of 50. 50 results available. Use Up and Down to choose options, press E…" at bounding box center [376, 322] width 168 height 36
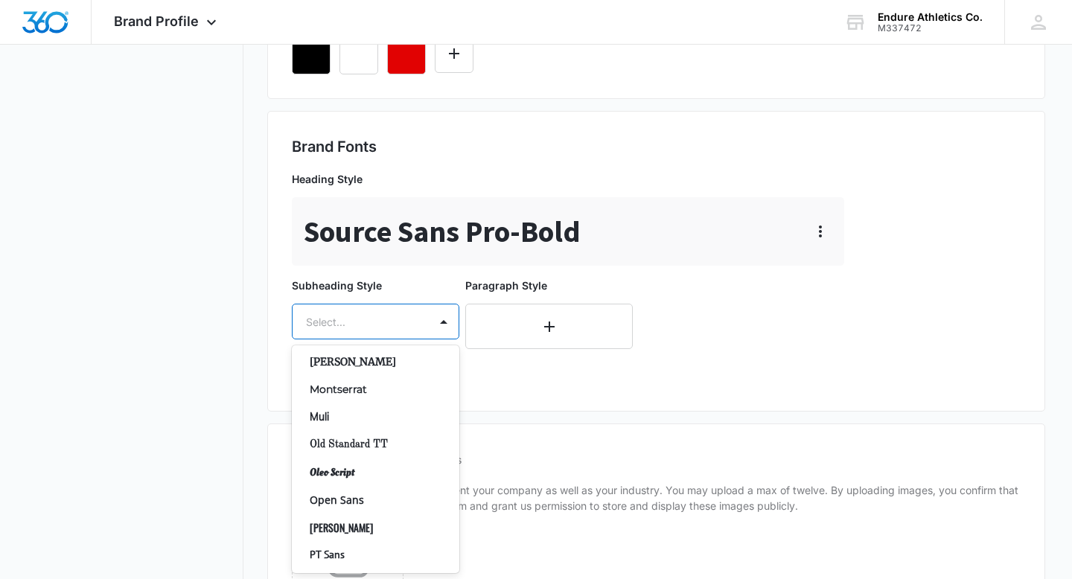
scroll to position [642, 0]
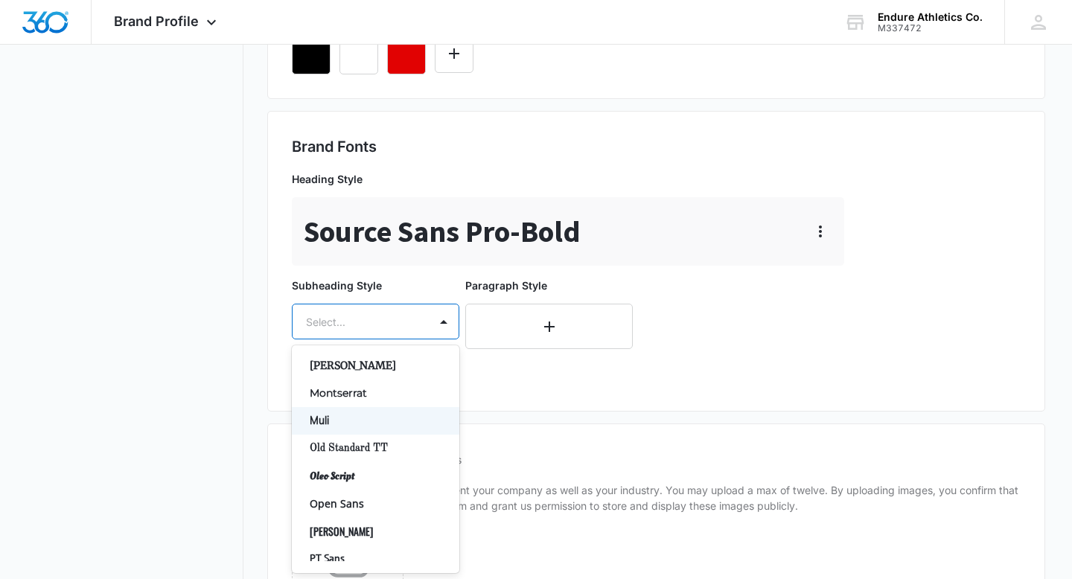
click at [521, 372] on div "Paragraph Style" at bounding box center [549, 330] width 168 height 104
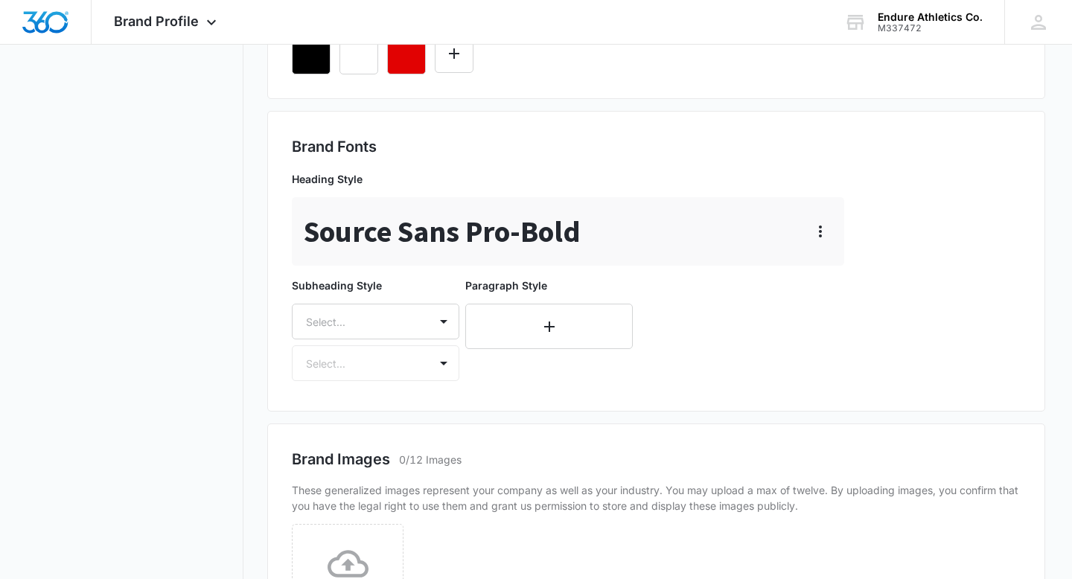
scroll to position [810, 0]
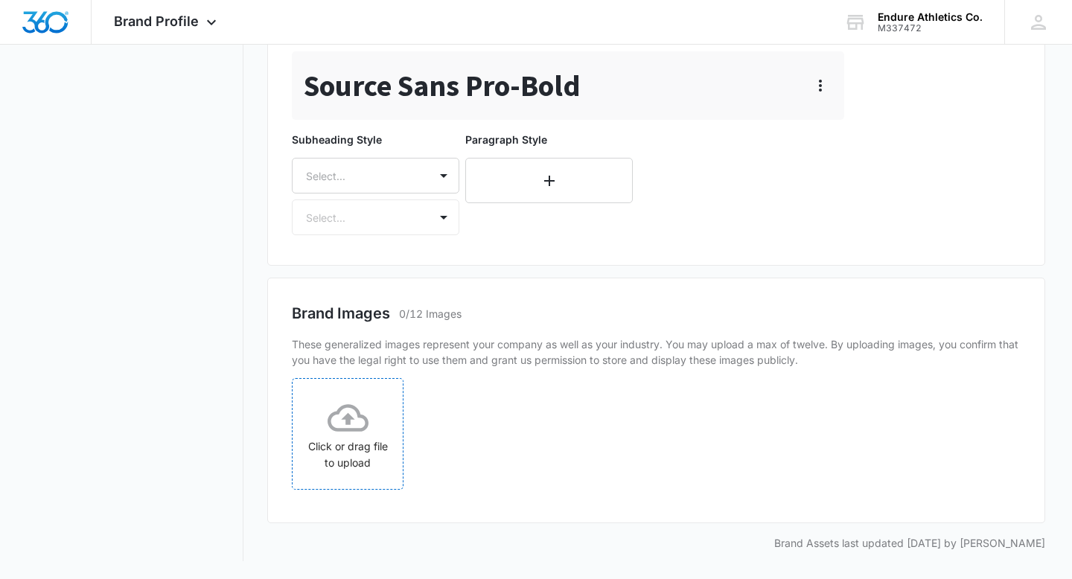
click at [355, 416] on icon at bounding box center [348, 418] width 41 height 41
